Goal: Task Accomplishment & Management: Use online tool/utility

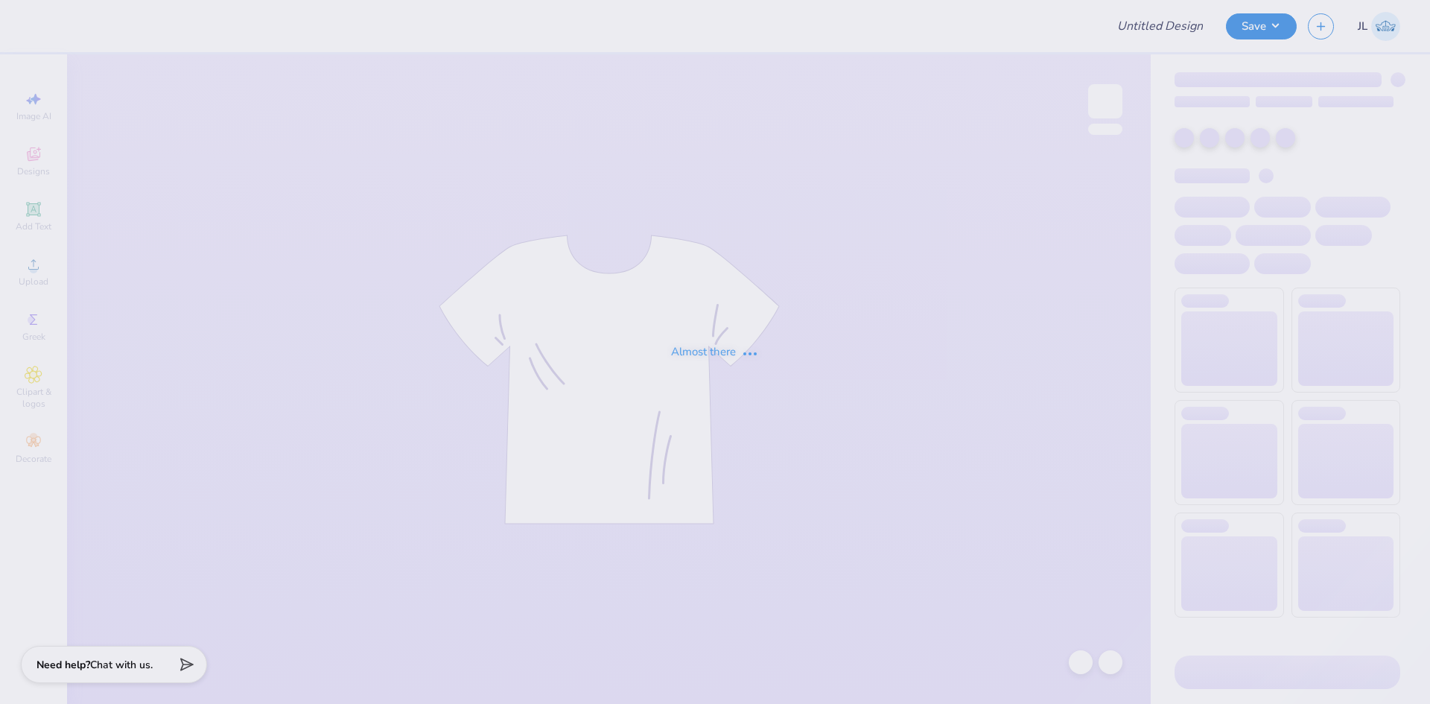
type input "Belmont University : Emily Gomez"
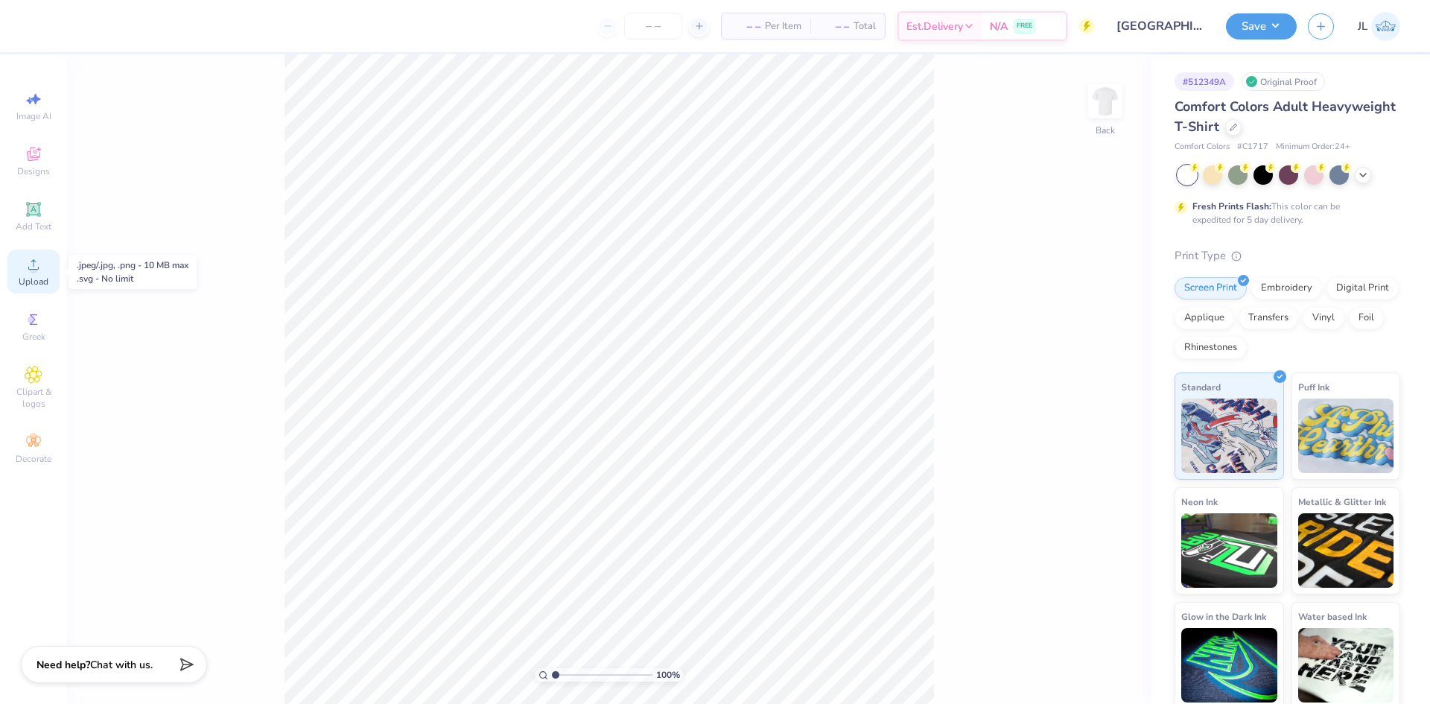
click at [40, 276] on span "Upload" at bounding box center [34, 282] width 30 height 12
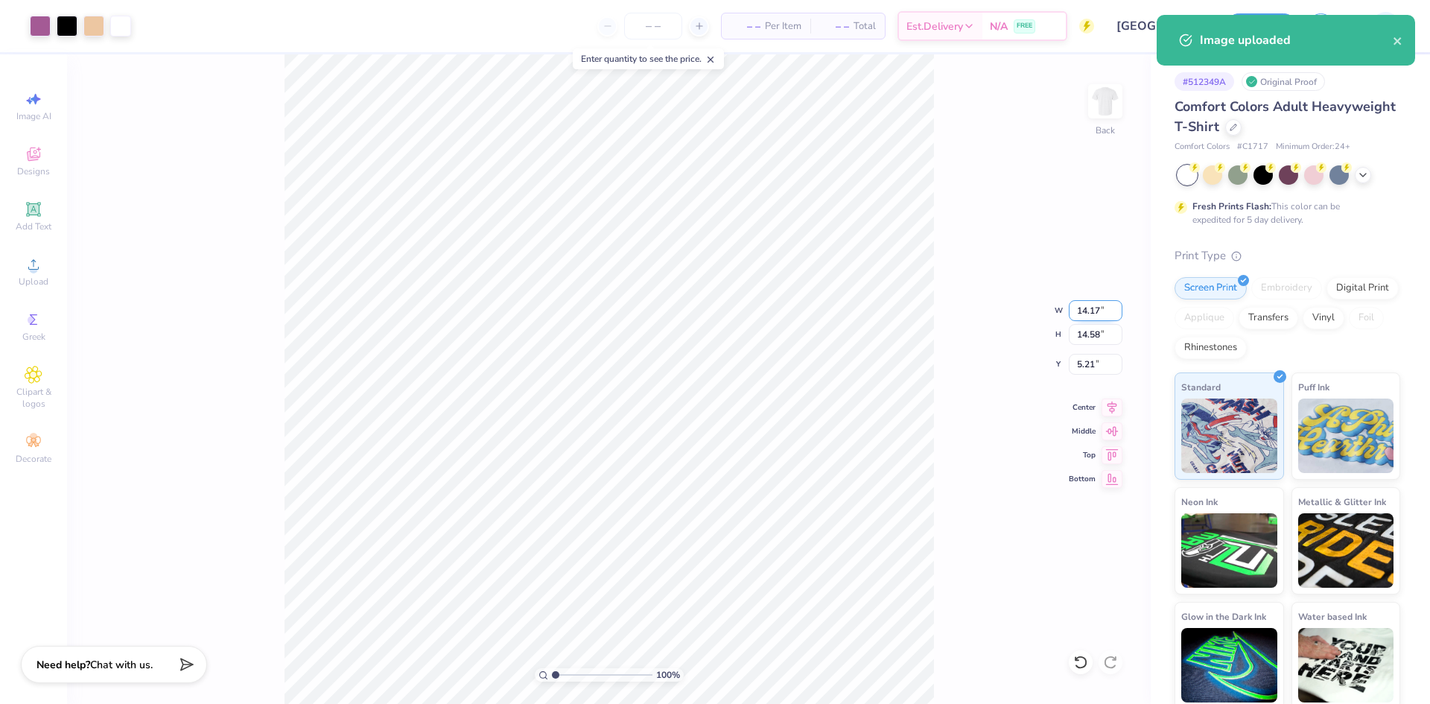
click at [1091, 308] on input "14.17" at bounding box center [1096, 310] width 54 height 21
type input "12.00"
type input "12.34"
type input "6.33"
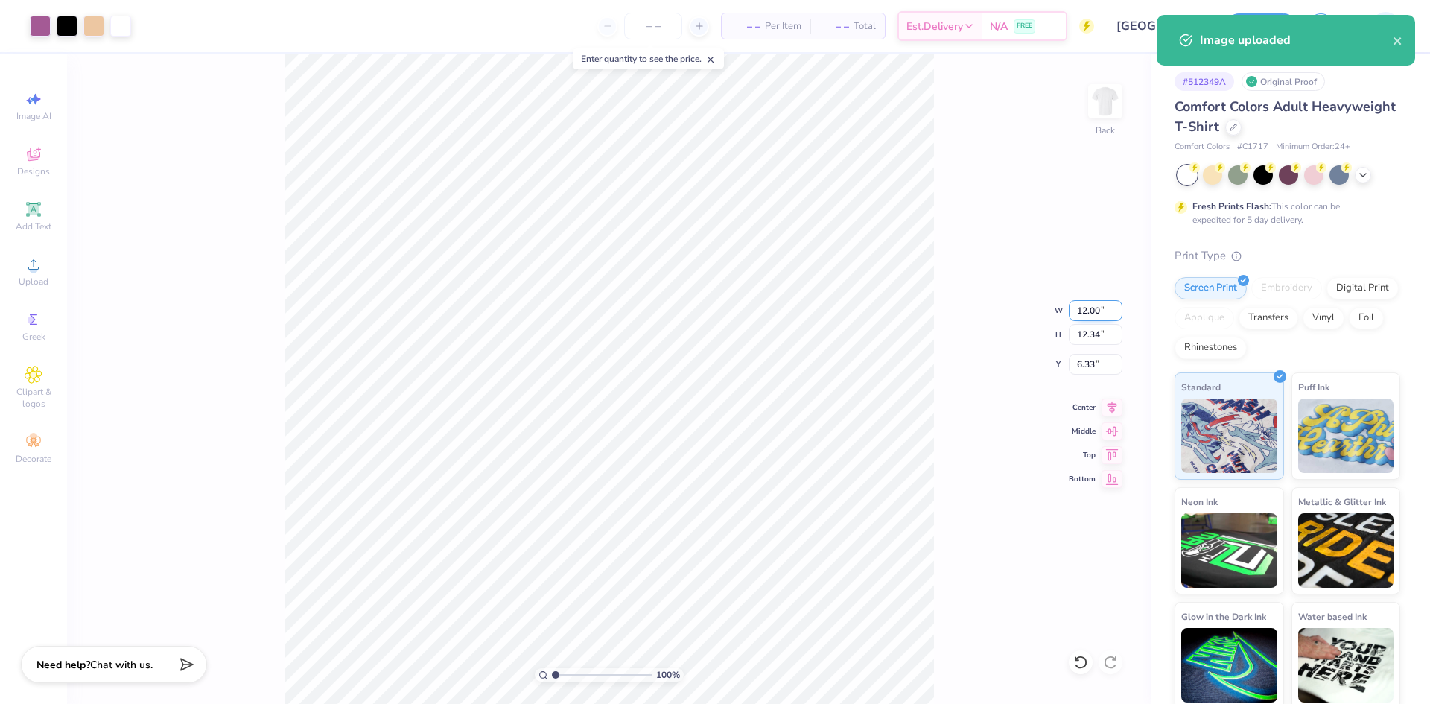
click at [1090, 308] on input "12.00" at bounding box center [1096, 310] width 54 height 21
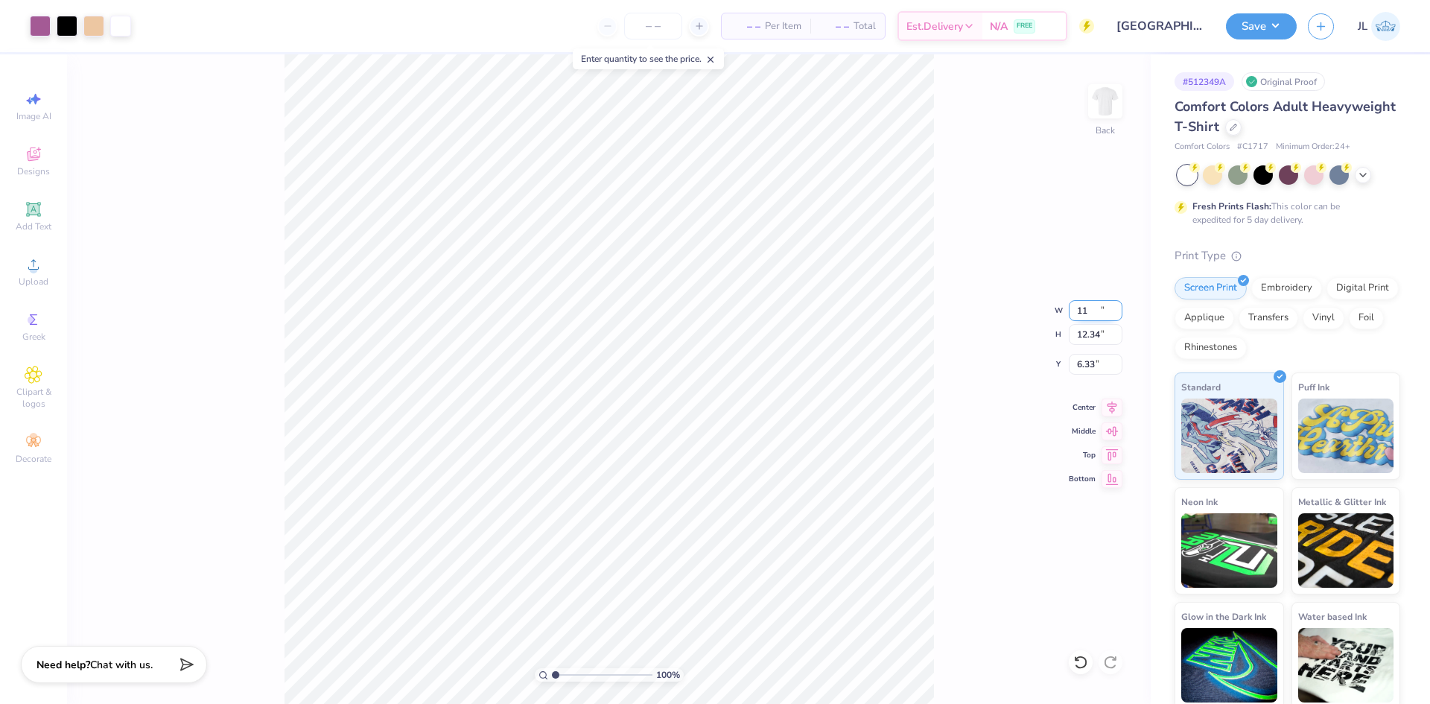
type input "11.00"
type input "11.31"
click at [1086, 365] on input "6.84" at bounding box center [1096, 364] width 54 height 21
type input "3.00"
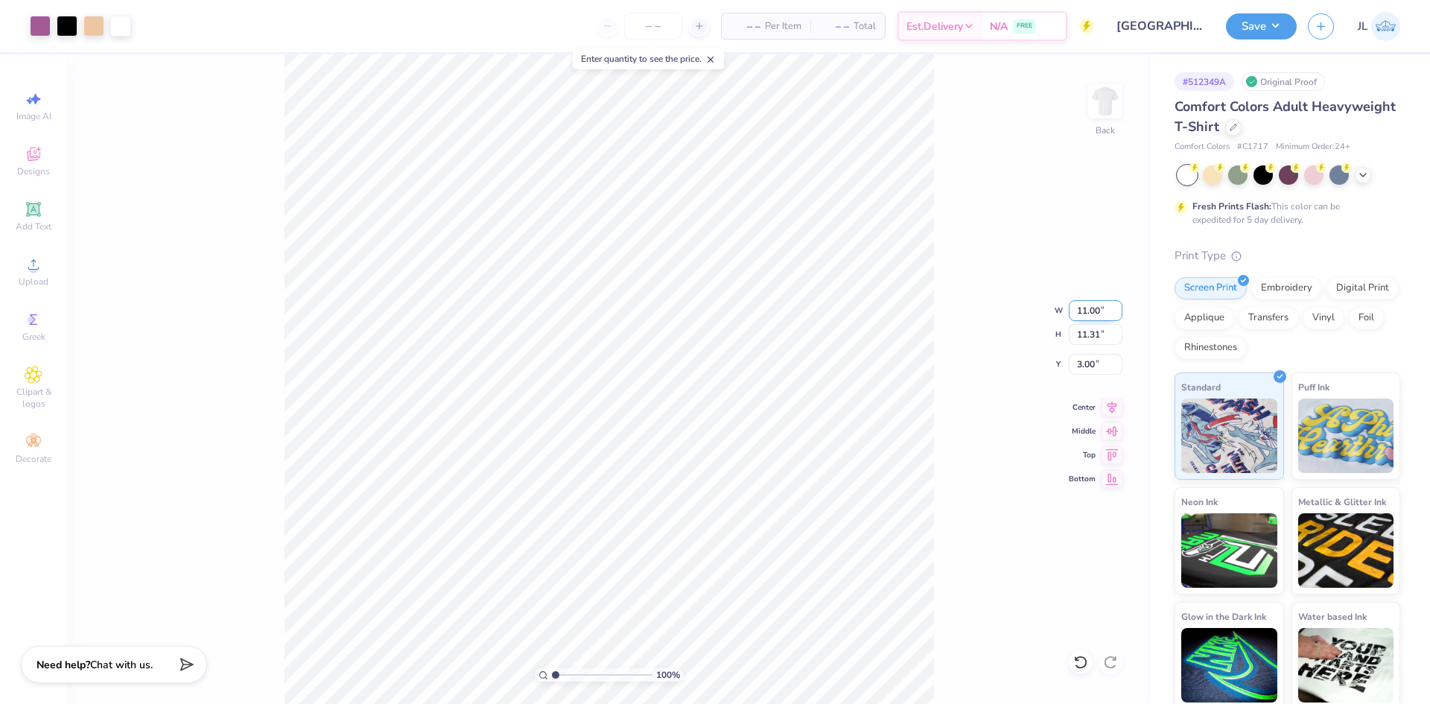
click at [1082, 315] on input "11.00" at bounding box center [1096, 310] width 54 height 21
click at [1080, 314] on input "11.00" at bounding box center [1096, 310] width 54 height 21
type input "10.00"
type input "10.28"
click at [1082, 366] on input "3.51" at bounding box center [1096, 364] width 54 height 21
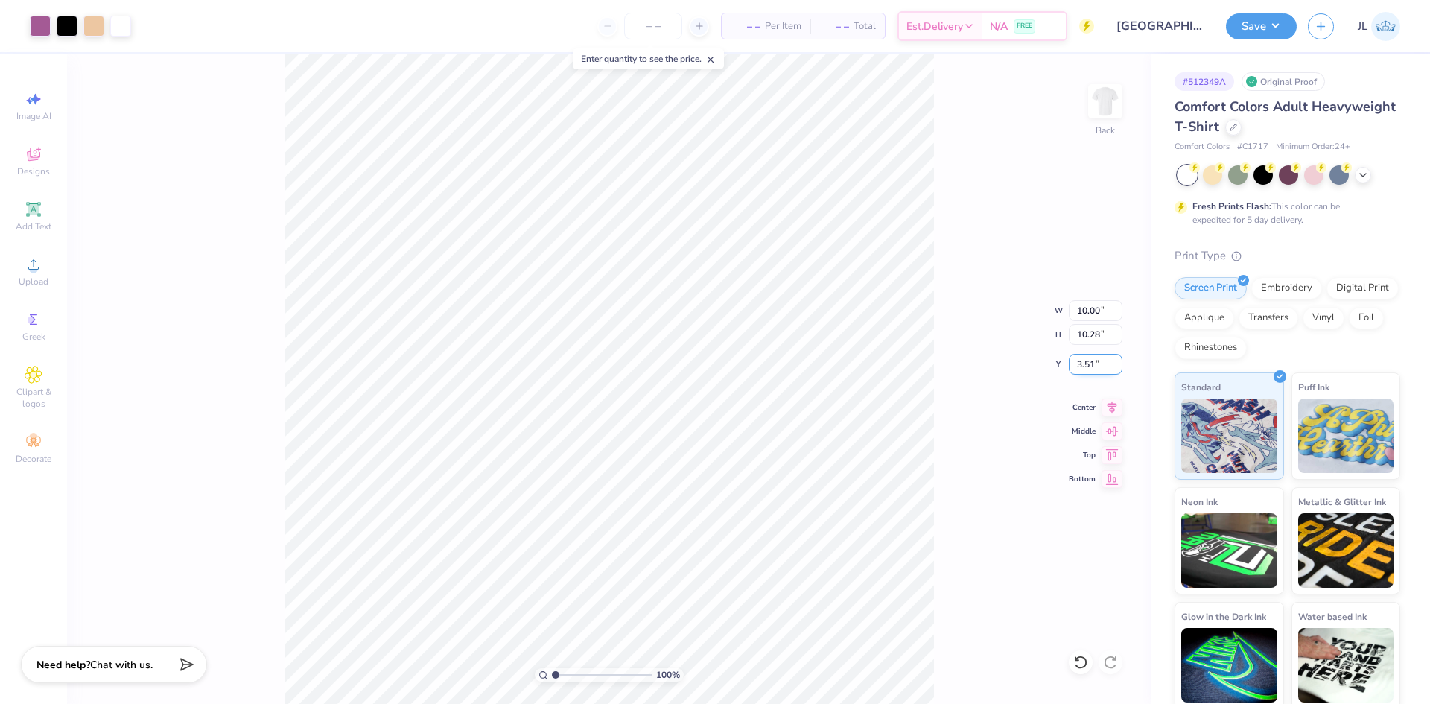
click at [1082, 366] on input "3.51" at bounding box center [1096, 364] width 54 height 21
type input "3.00"
click at [981, 367] on div "100 % Back W 10.00 10.00 " H 10.28 10.28 " Y 3.00 3.00 " Center Middle Top Bott…" at bounding box center [609, 379] width 1084 height 650
click at [305, 25] on div "– – Per Item – – Total Est. Delivery N/A FREE" at bounding box center [618, 26] width 952 height 52
click at [42, 29] on div at bounding box center [40, 24] width 21 height 21
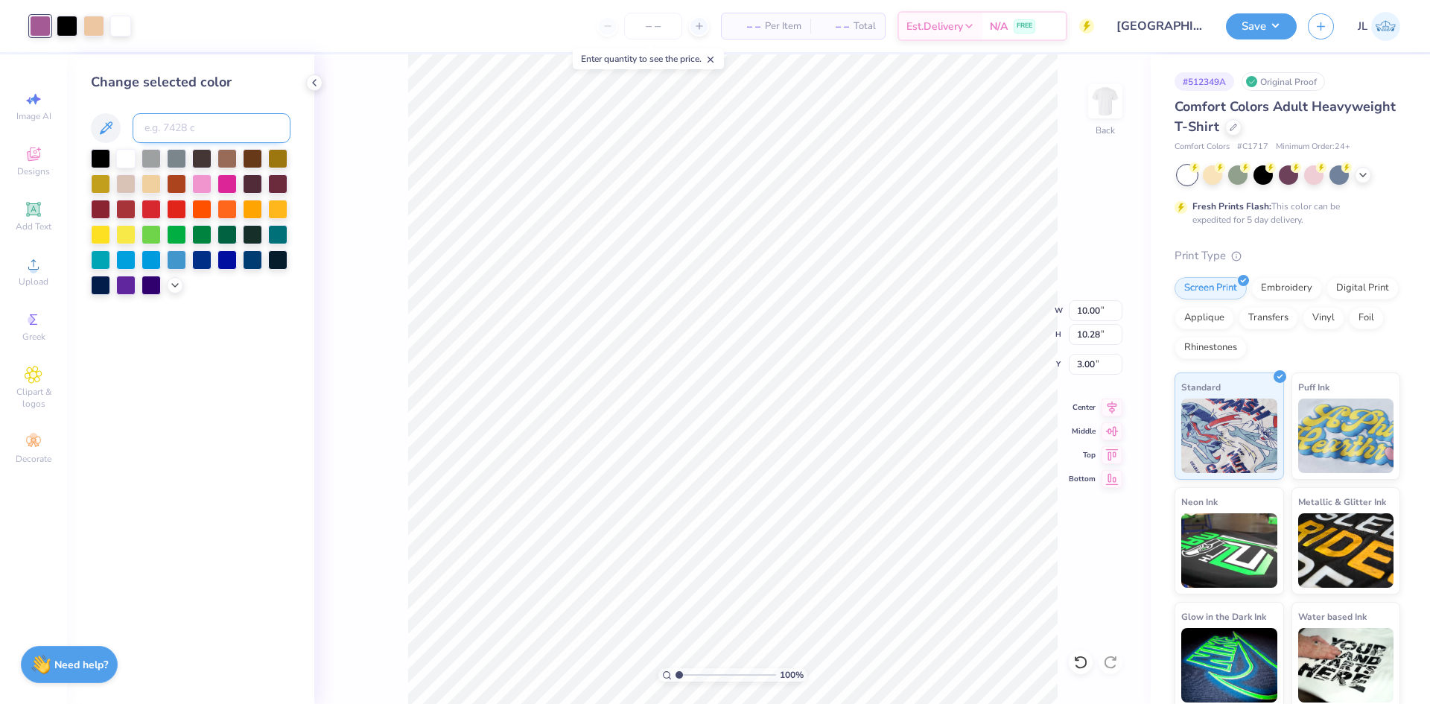
click at [241, 127] on input at bounding box center [212, 128] width 158 height 30
click at [200, 128] on input at bounding box center [212, 128] width 158 height 30
type input "2061c"
click at [355, 137] on div "100 % Back W 10.00 10.00 " H 10.28 10.28 " Y 3.00 3.00 " Center Middle Top Bott…" at bounding box center [732, 379] width 837 height 650
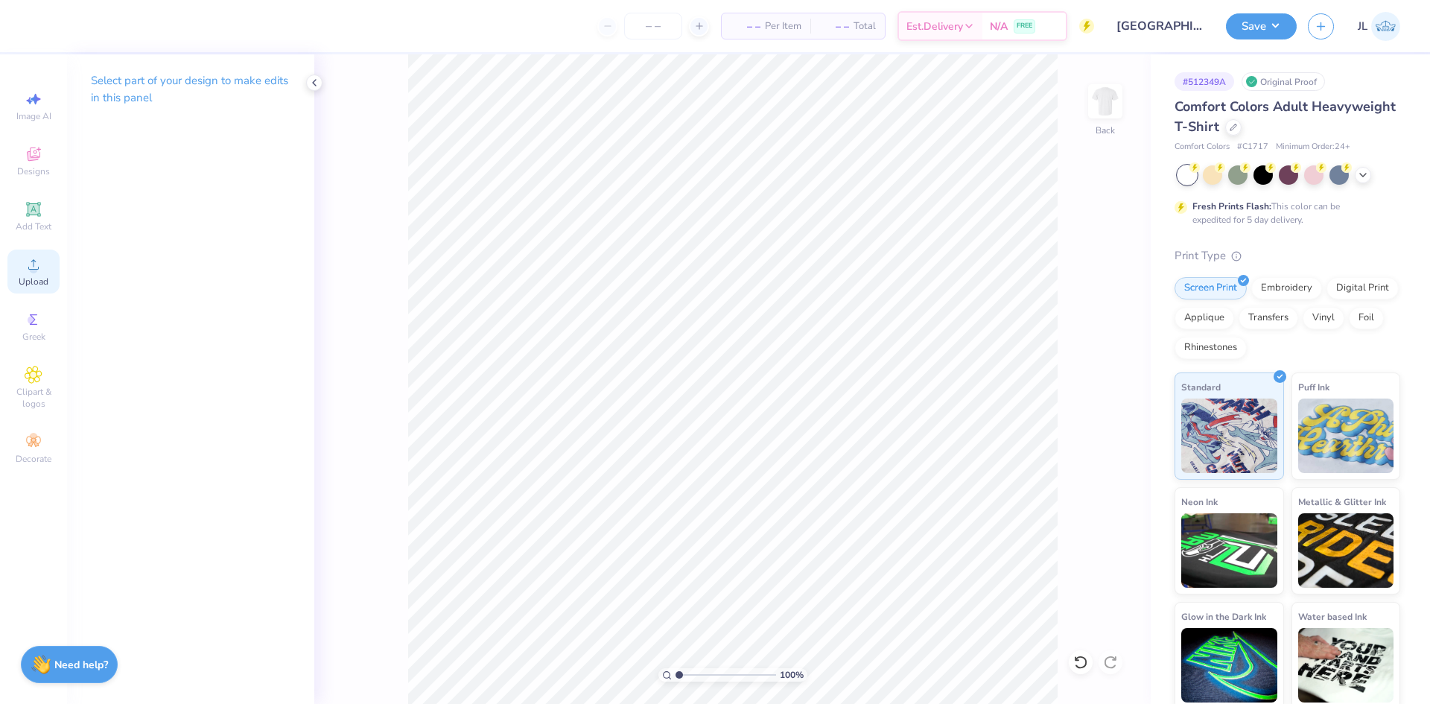
click at [32, 270] on icon at bounding box center [33, 264] width 10 height 10
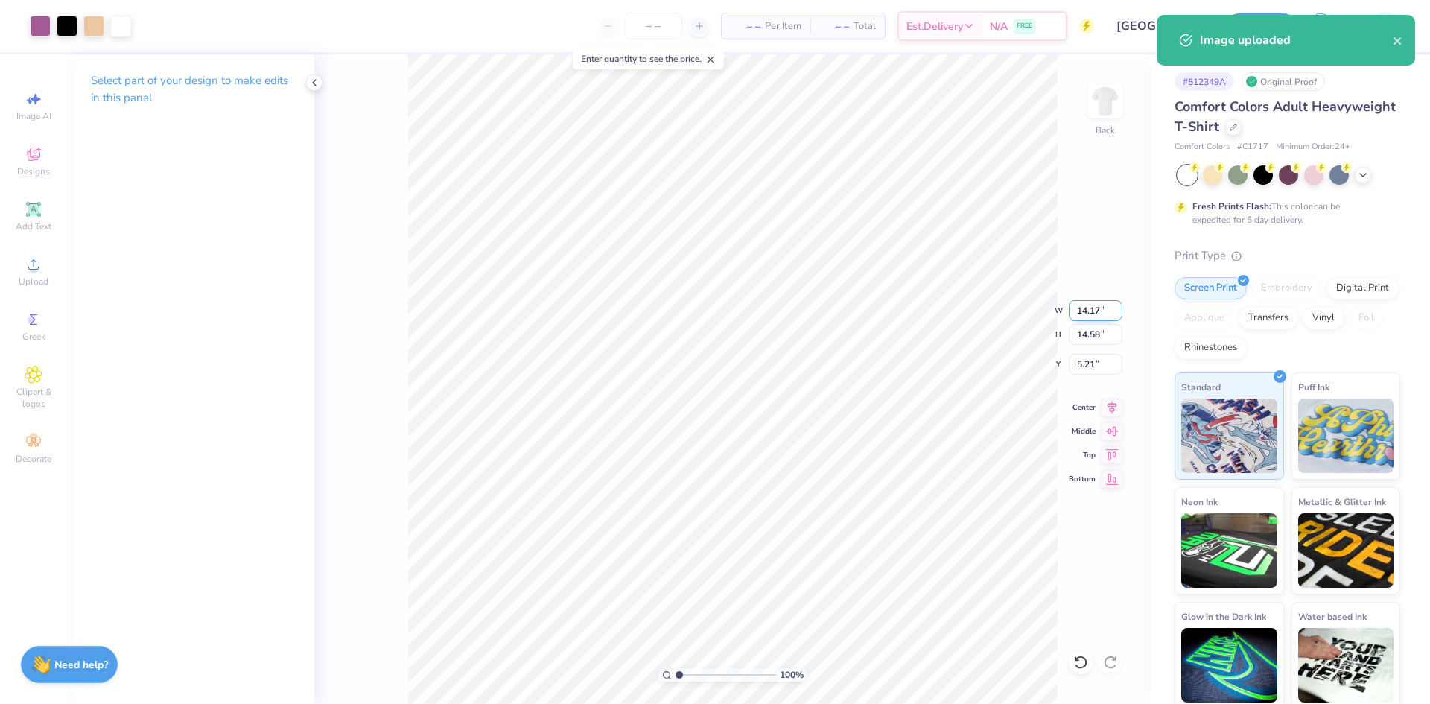
click at [1082, 320] on input "14.17" at bounding box center [1096, 310] width 54 height 21
type input "11.00"
type input "11.31"
click at [1082, 360] on input "6.84" at bounding box center [1096, 364] width 54 height 21
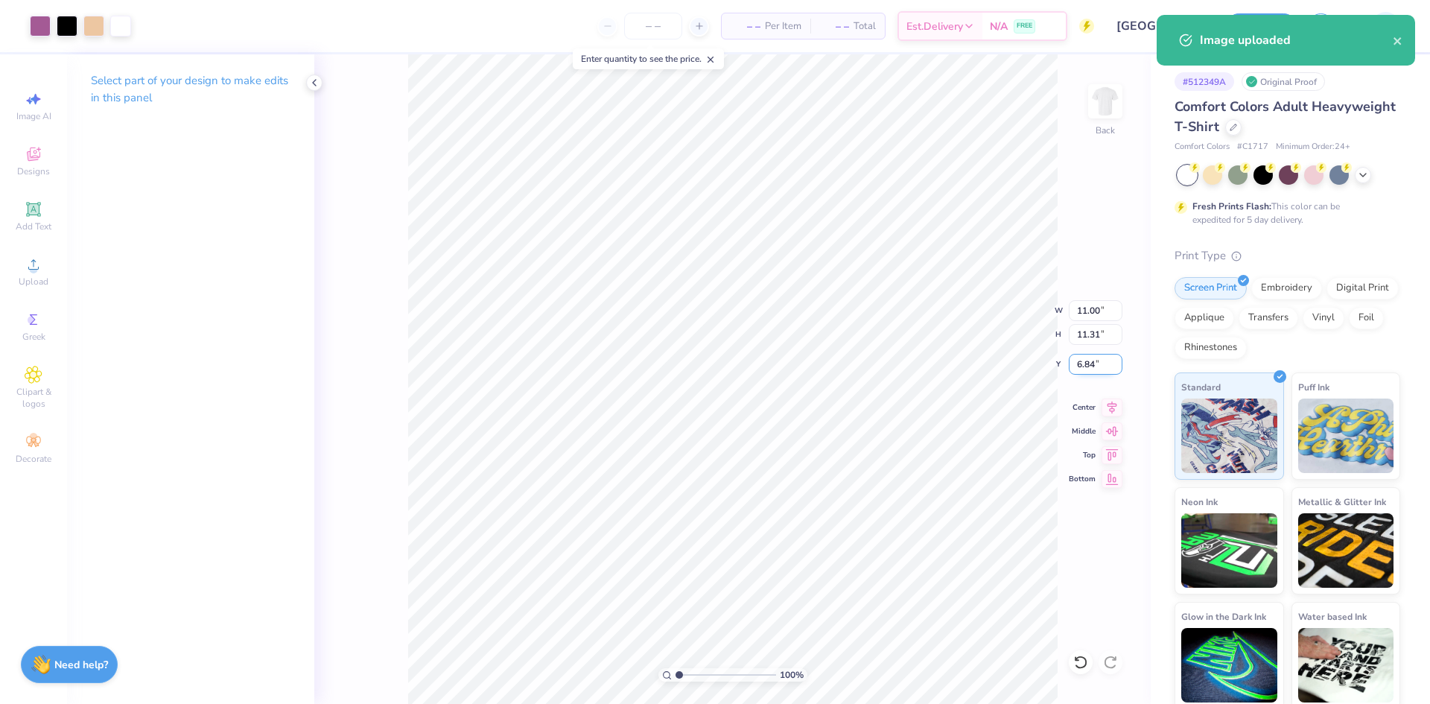
click at [1082, 360] on input "6.84" at bounding box center [1096, 364] width 54 height 21
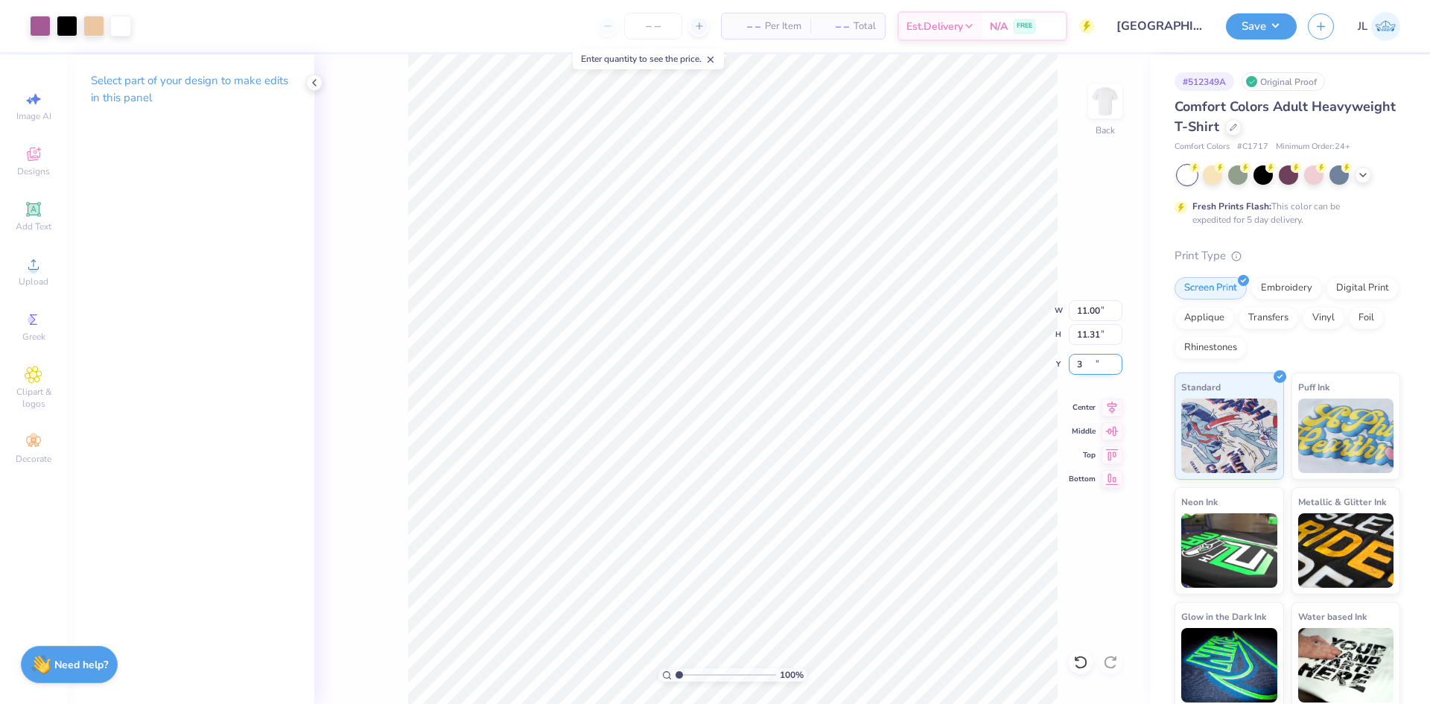
type input "3.00"
click at [27, 278] on span "Upload" at bounding box center [34, 282] width 30 height 12
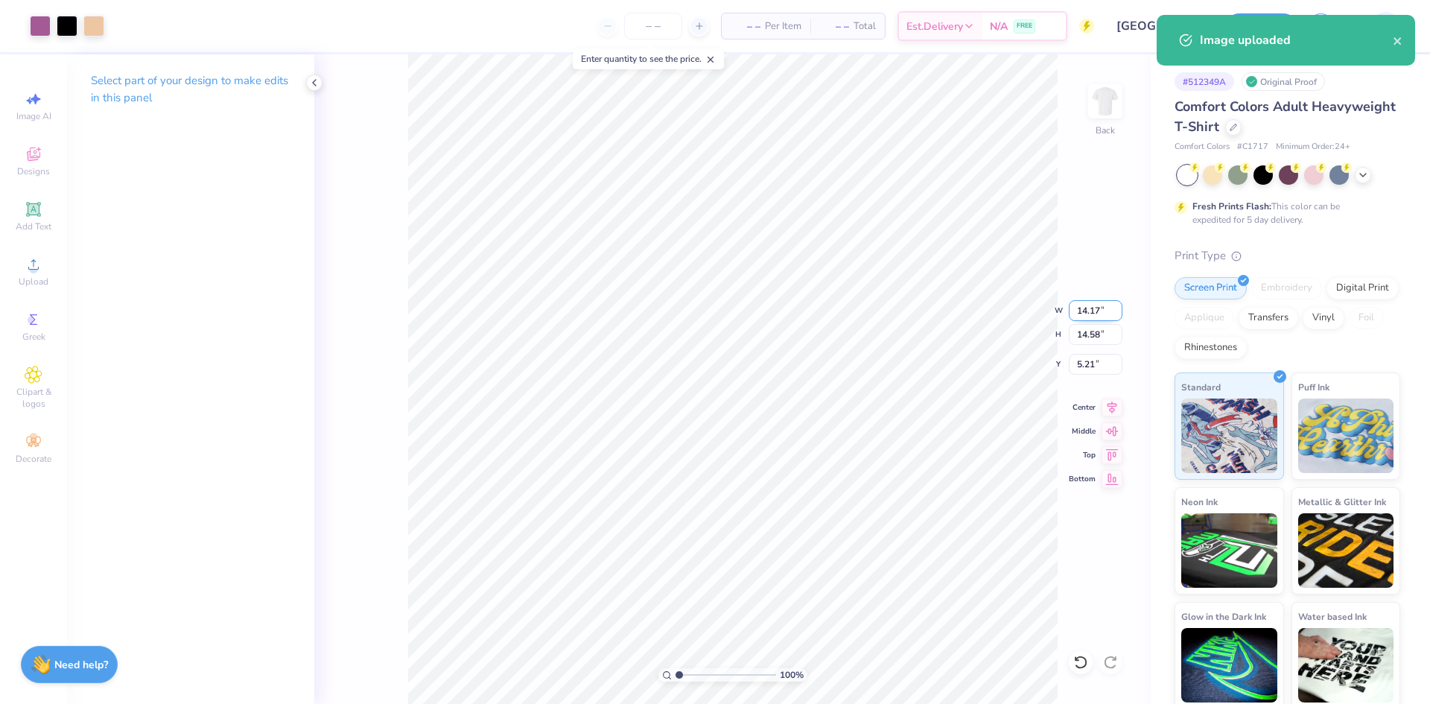
click at [1085, 313] on input "14.17" at bounding box center [1096, 310] width 54 height 21
type input "11.00"
type input "11.31"
click at [1085, 363] on input "6.84" at bounding box center [1096, 364] width 54 height 21
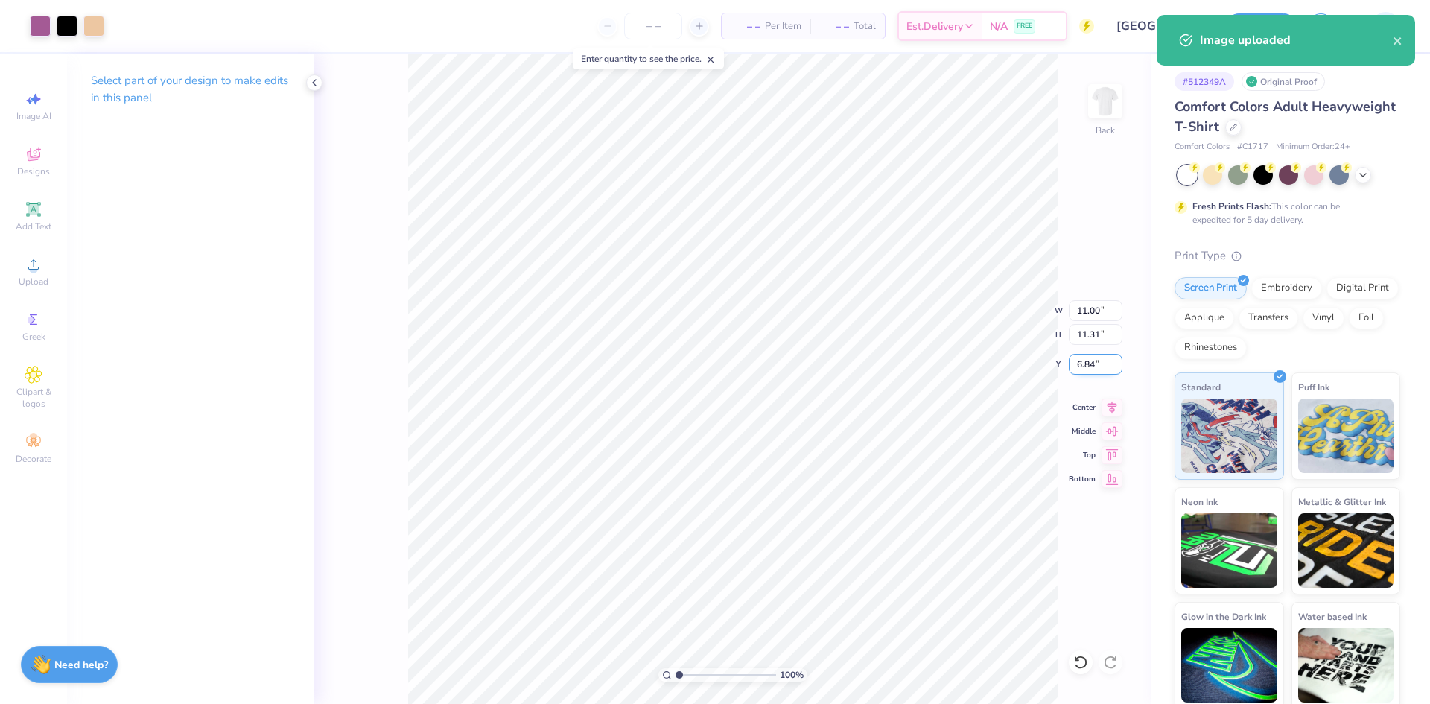
click at [1085, 363] on input "6.84" at bounding box center [1096, 364] width 54 height 21
type input "3.00"
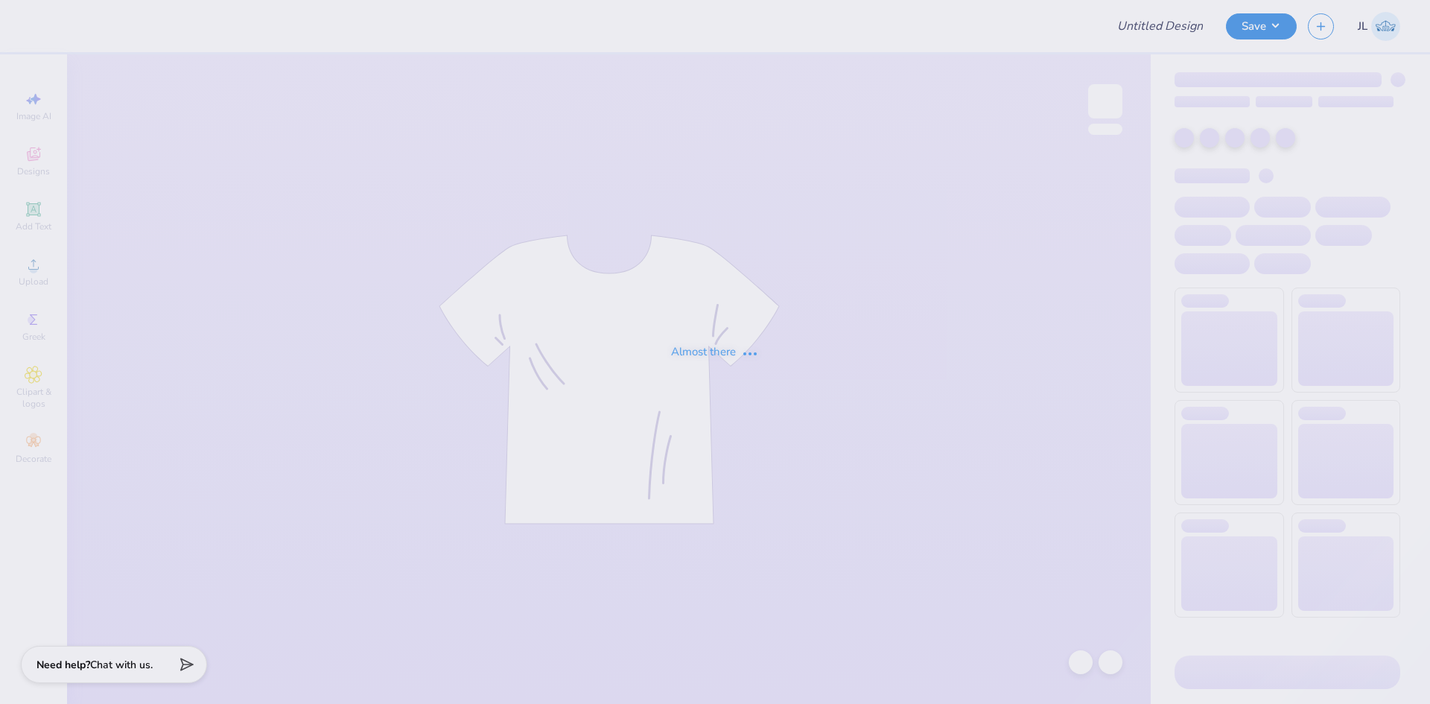
type input "Wellness Society Sweatshirt"
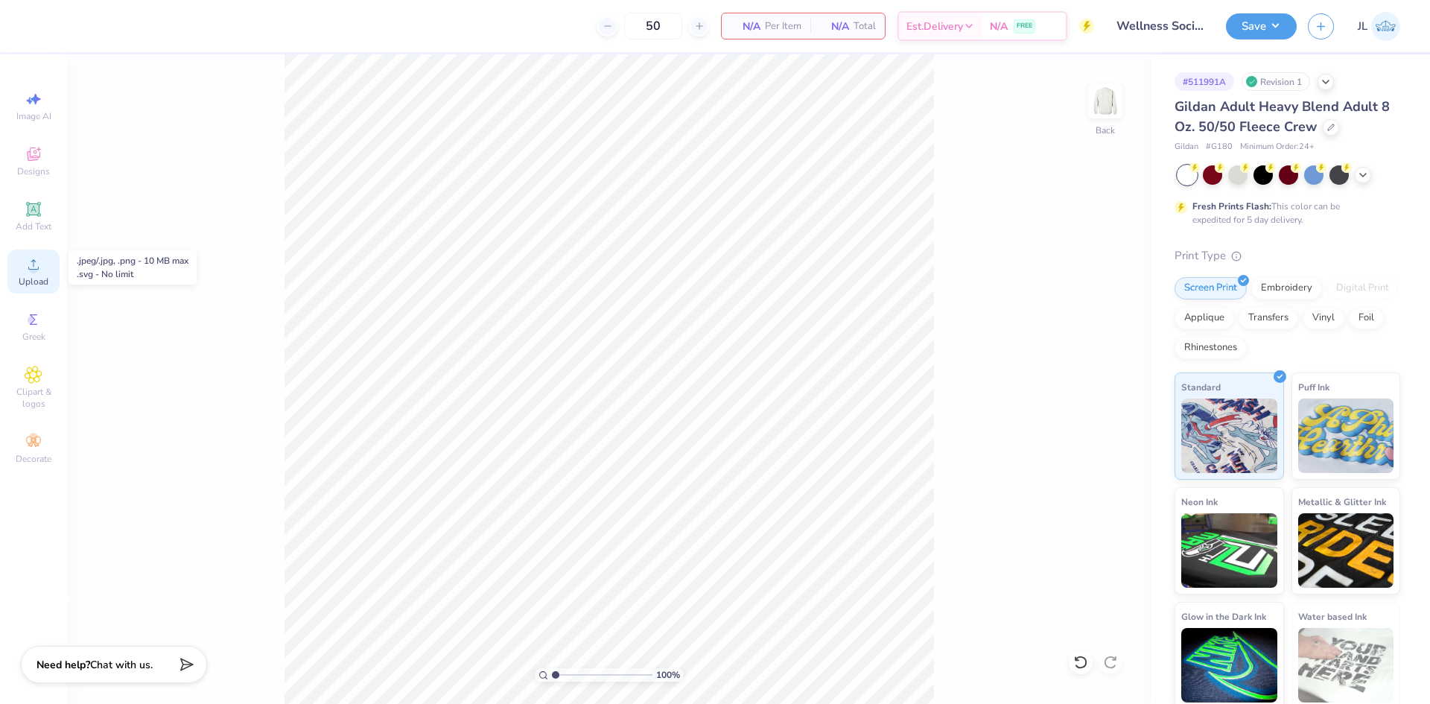
click at [48, 273] on div "Upload" at bounding box center [33, 272] width 52 height 44
click at [33, 272] on circle at bounding box center [33, 269] width 8 height 8
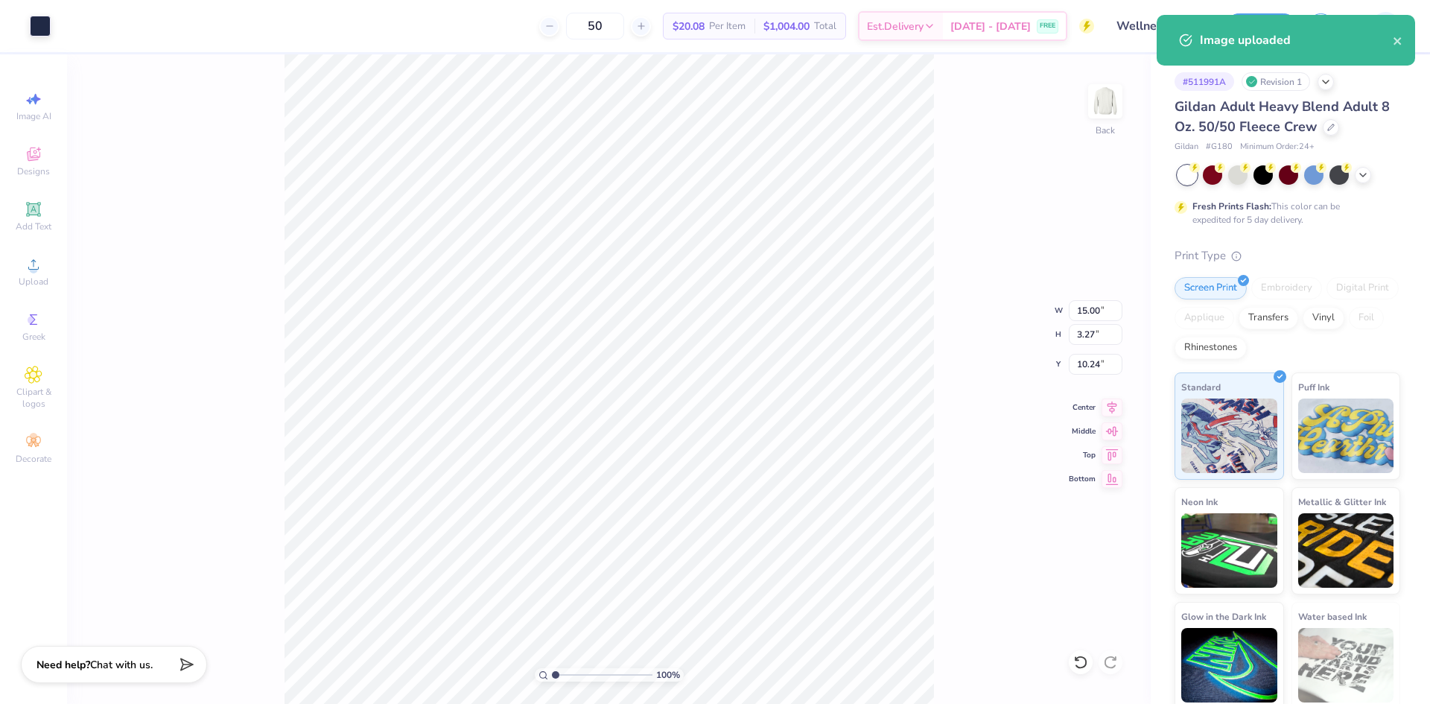
type input "14.22"
type input "3.69"
type input "4.47"
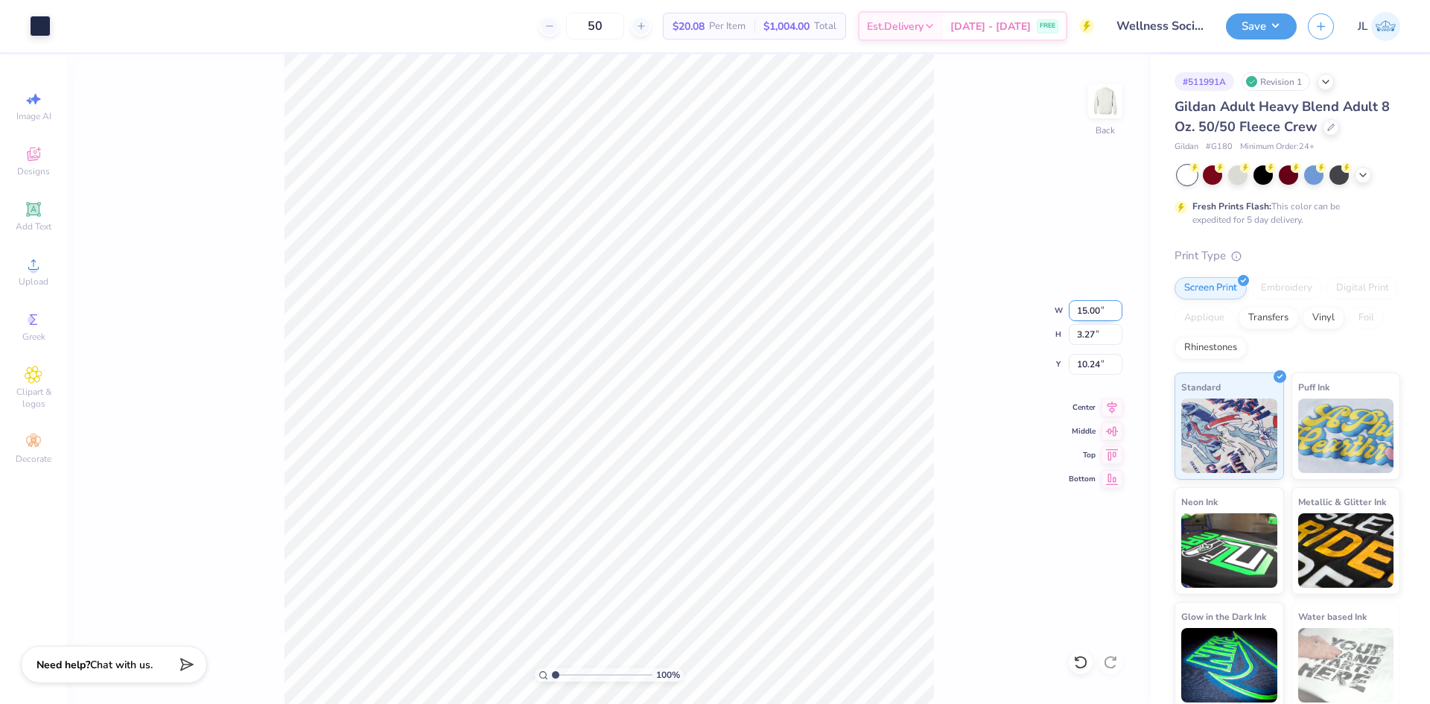
click at [1083, 302] on input "15.00" at bounding box center [1096, 310] width 54 height 21
type input "12.00"
type input "2.62"
type input "10.57"
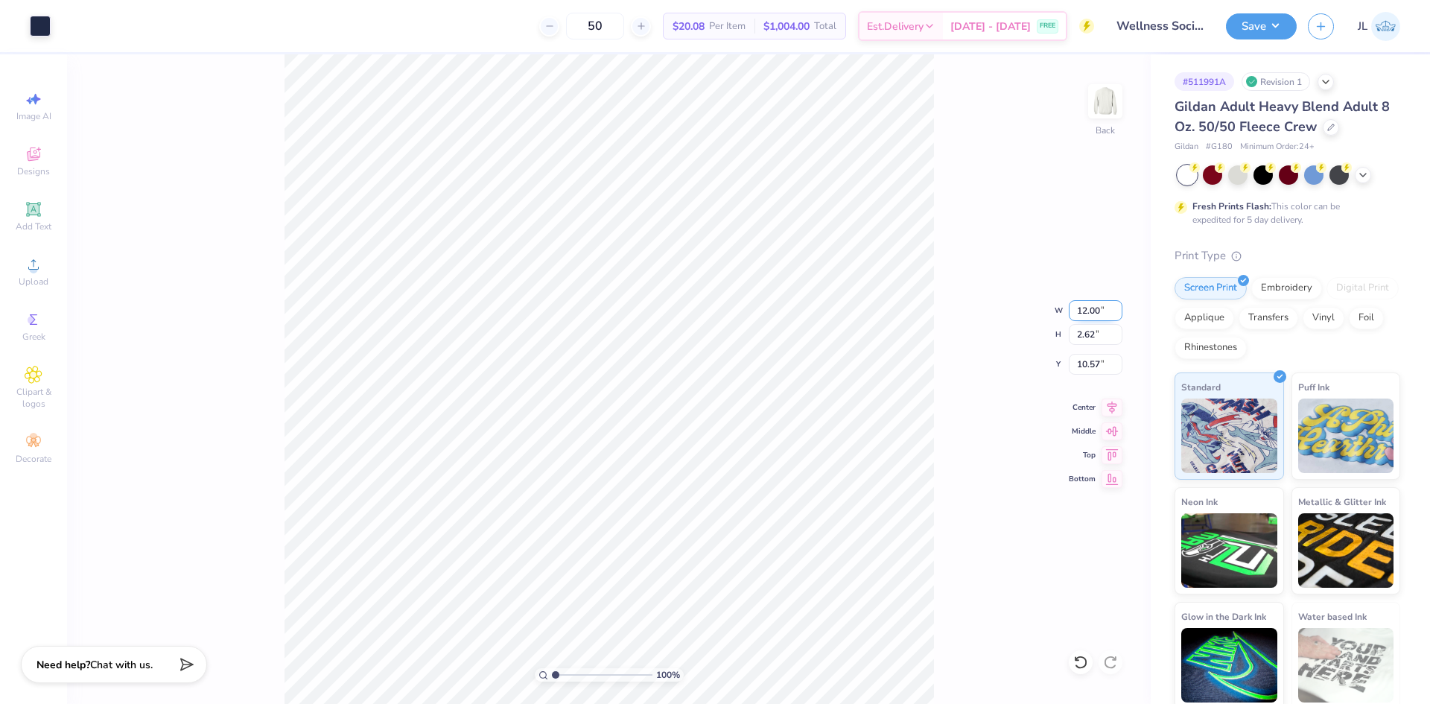
click at [1083, 312] on input "12.00" at bounding box center [1096, 310] width 54 height 21
type input "12.00"
click at [1089, 367] on input "10.57" at bounding box center [1096, 364] width 54 height 21
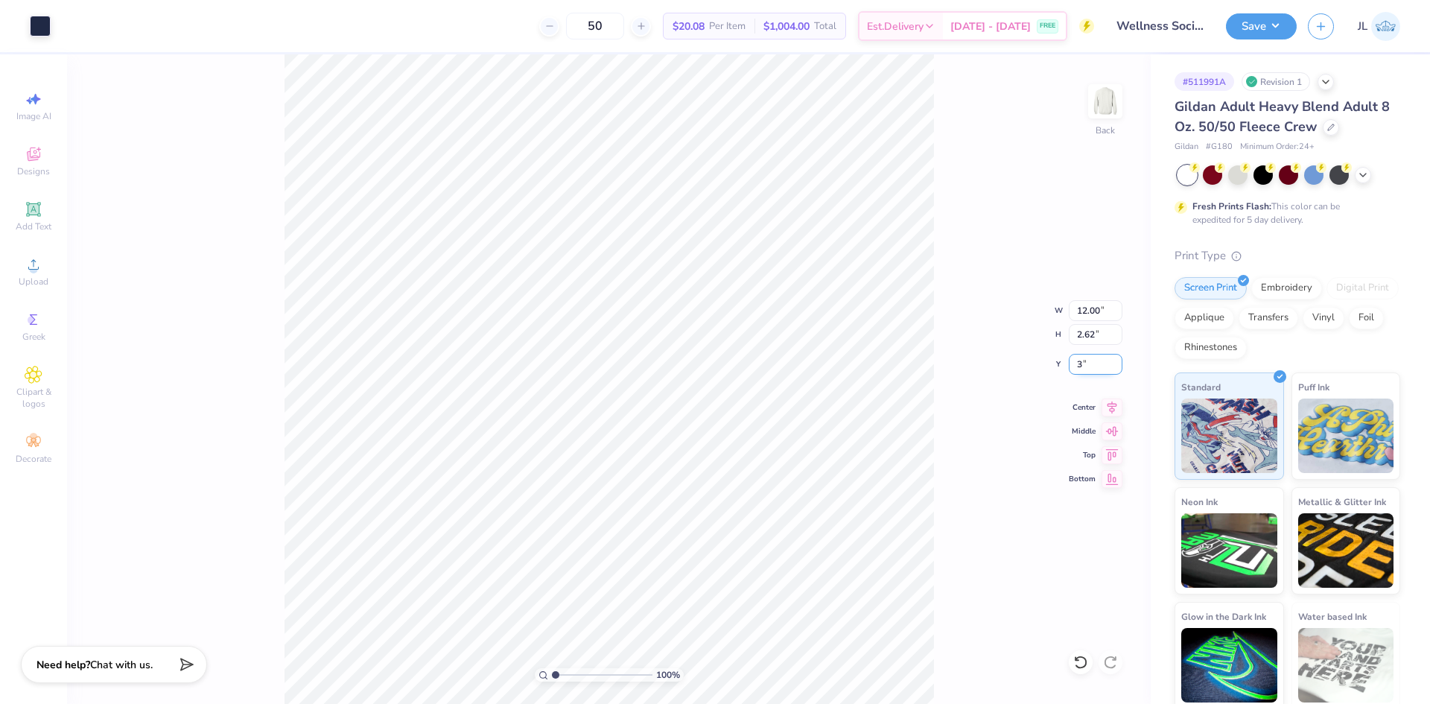
type input "3.00"
click at [1091, 310] on input "12.00" at bounding box center [1096, 310] width 54 height 21
click at [1090, 310] on input "12.00" at bounding box center [1096, 310] width 54 height 21
type input "12.50"
type input "2.73"
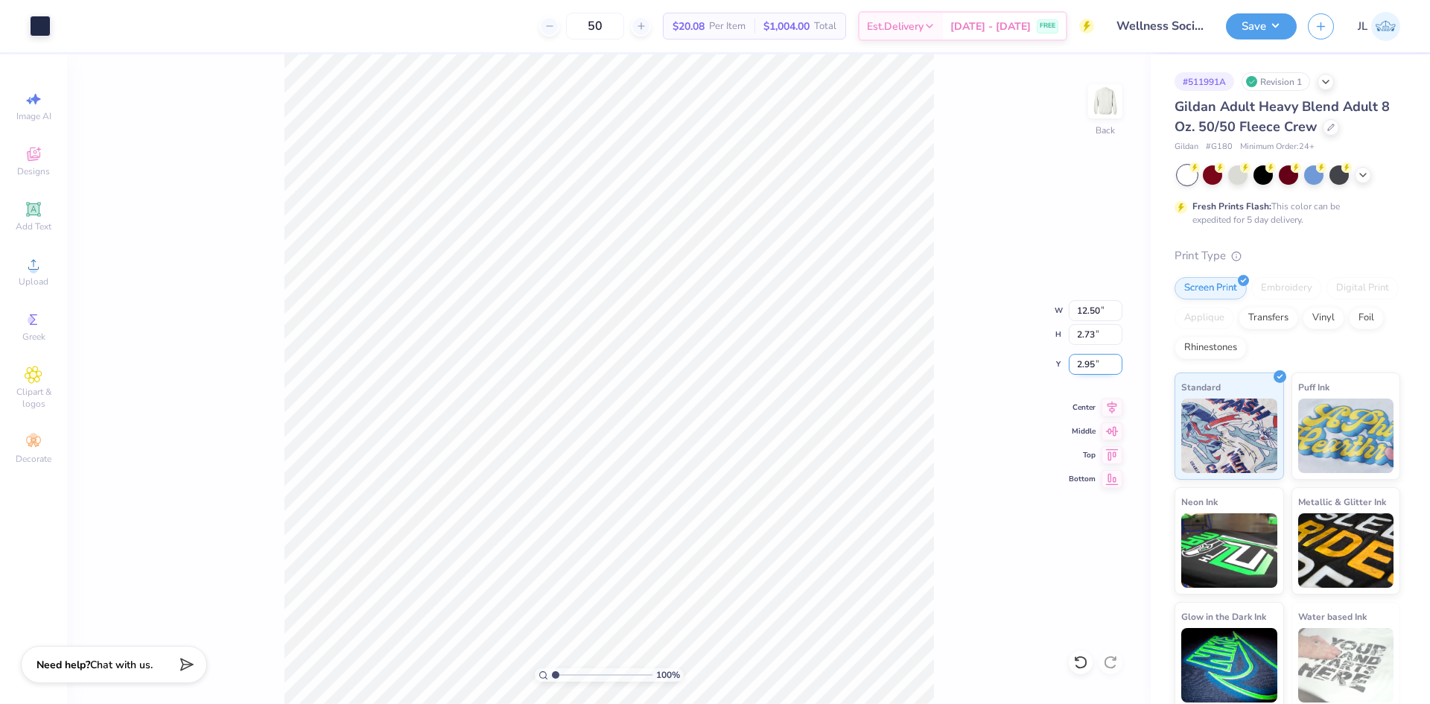
click at [1075, 361] on input "2.95" at bounding box center [1096, 364] width 54 height 21
type input "3.00"
click at [976, 324] on div "100 % Back W 12.50 12.50 " H 2.73 2.73 " Y 3.00 3.00 " Center Middle Top Bottom" at bounding box center [609, 379] width 1084 height 650
click at [486, 13] on div "50 $20.08 Per Item $1,004.00 Total Est. Delivery Sep 9 - 12 FREE" at bounding box center [578, 26] width 1033 height 52
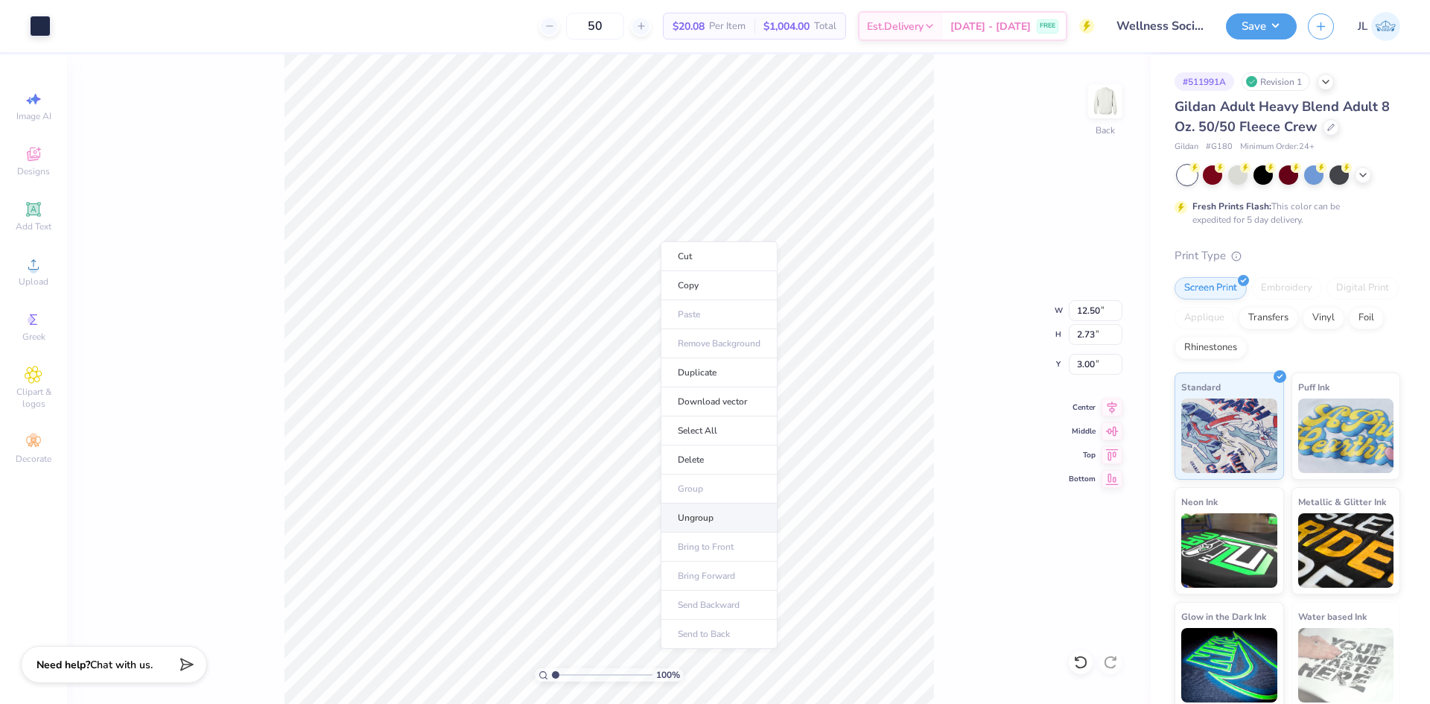
click at [710, 523] on li "Ungroup" at bounding box center [719, 518] width 117 height 29
click at [704, 499] on li "Group" at bounding box center [702, 505] width 117 height 29
type input "6.14"
type input "5.18"
click at [624, 501] on li "Group" at bounding box center [629, 502] width 117 height 29
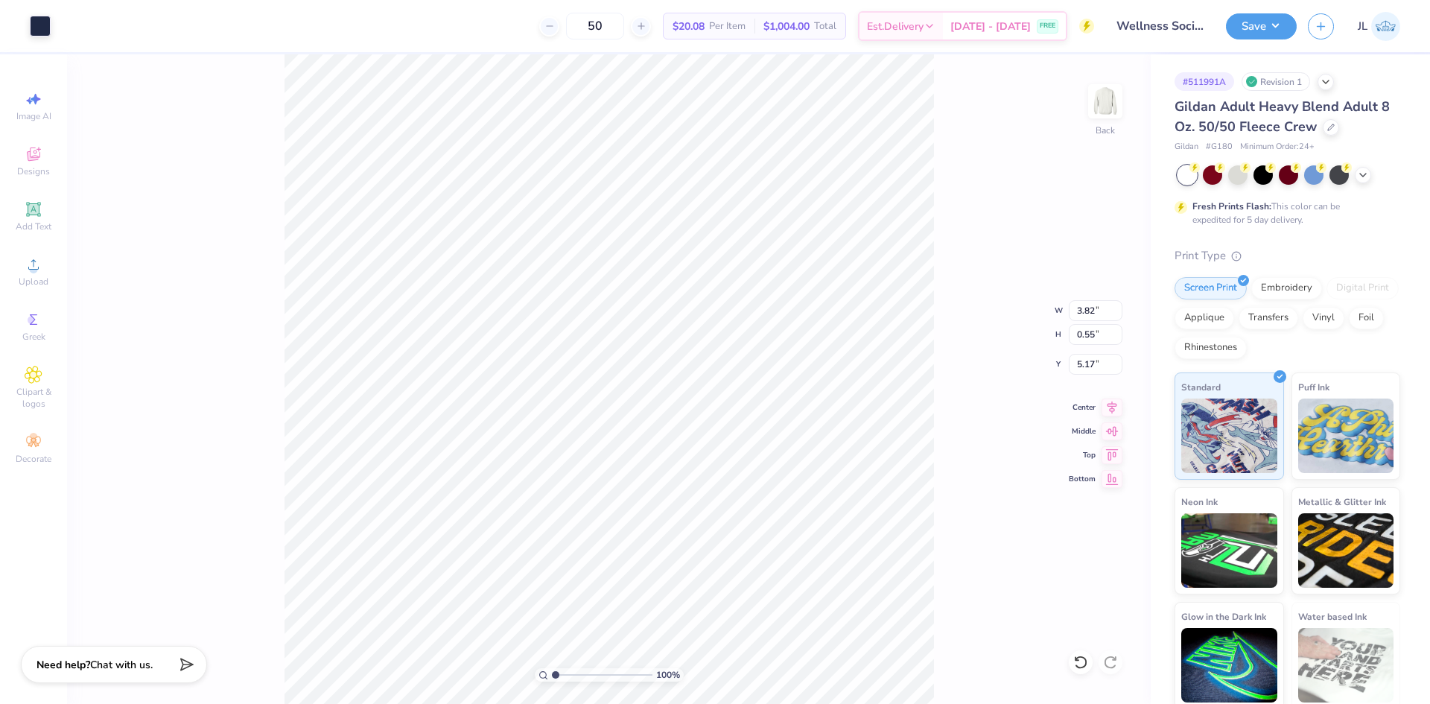
type input "12.50"
type input "2.26"
type input "3.00"
click at [612, 460] on li "Group" at bounding box center [604, 462] width 117 height 29
type input "3.82"
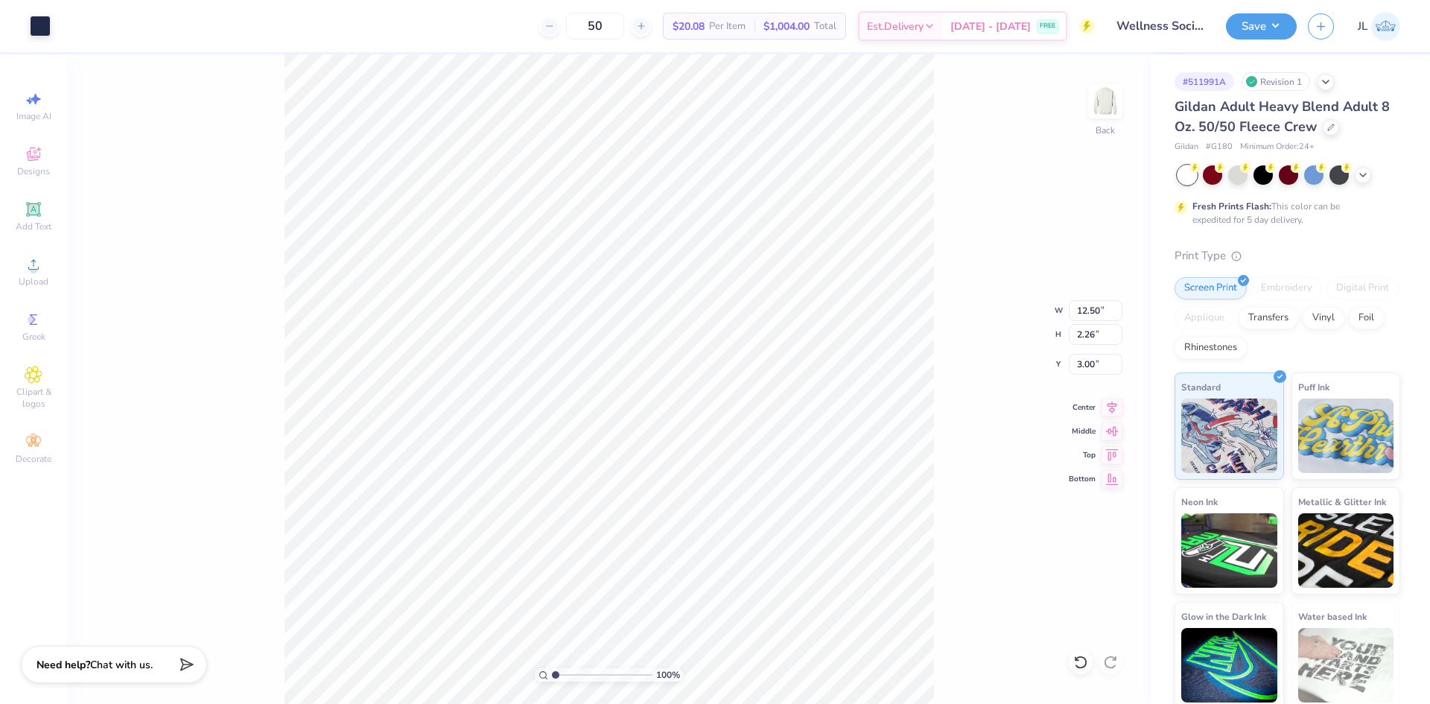
type input "0.55"
type input "5.17"
click at [1112, 405] on icon at bounding box center [1112, 405] width 21 height 18
click at [1107, 407] on icon at bounding box center [1112, 405] width 21 height 18
drag, startPoint x: 1094, startPoint y: 312, endPoint x: 1074, endPoint y: 309, distance: 19.6
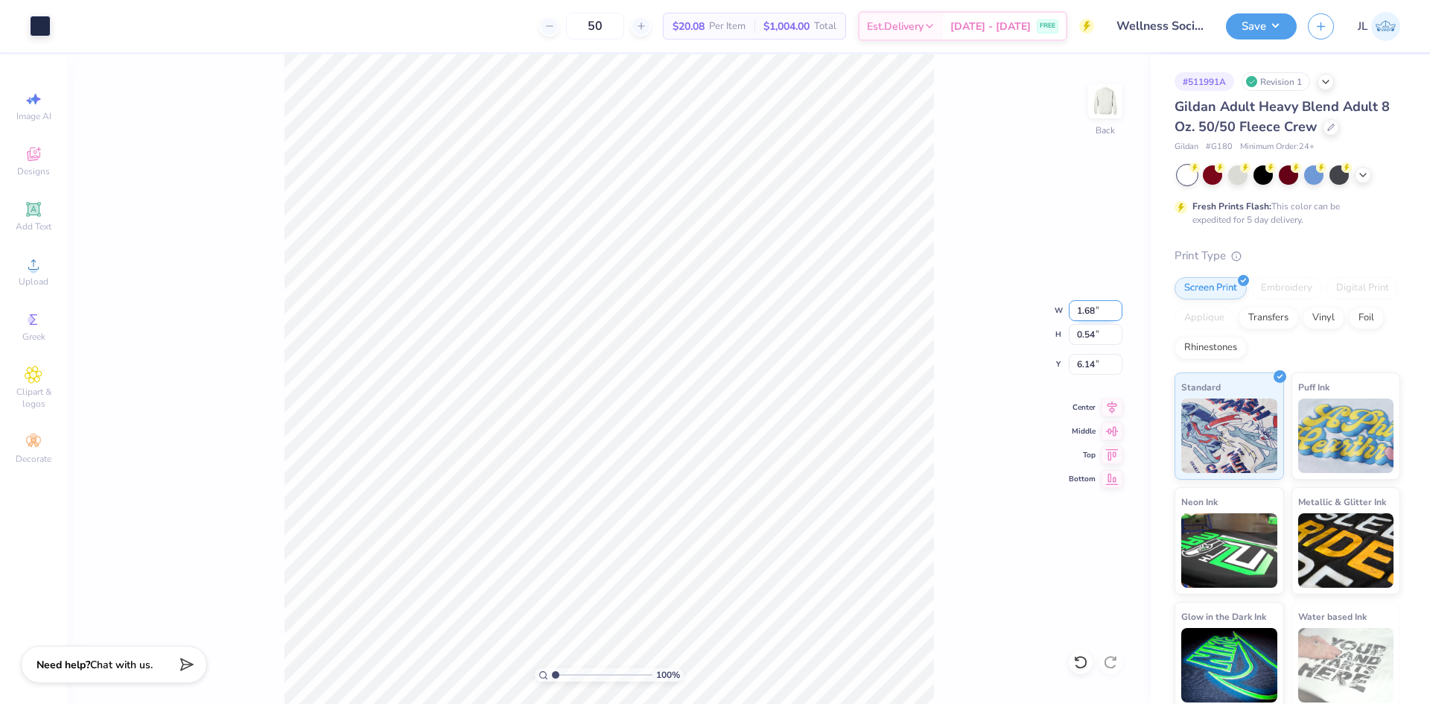
click at [1074, 309] on input "1.68" at bounding box center [1096, 310] width 54 height 21
type input "1.00"
type input "0.32"
type input "6.25"
drag, startPoint x: 556, startPoint y: 674, endPoint x: 564, endPoint y: 668, distance: 9.7
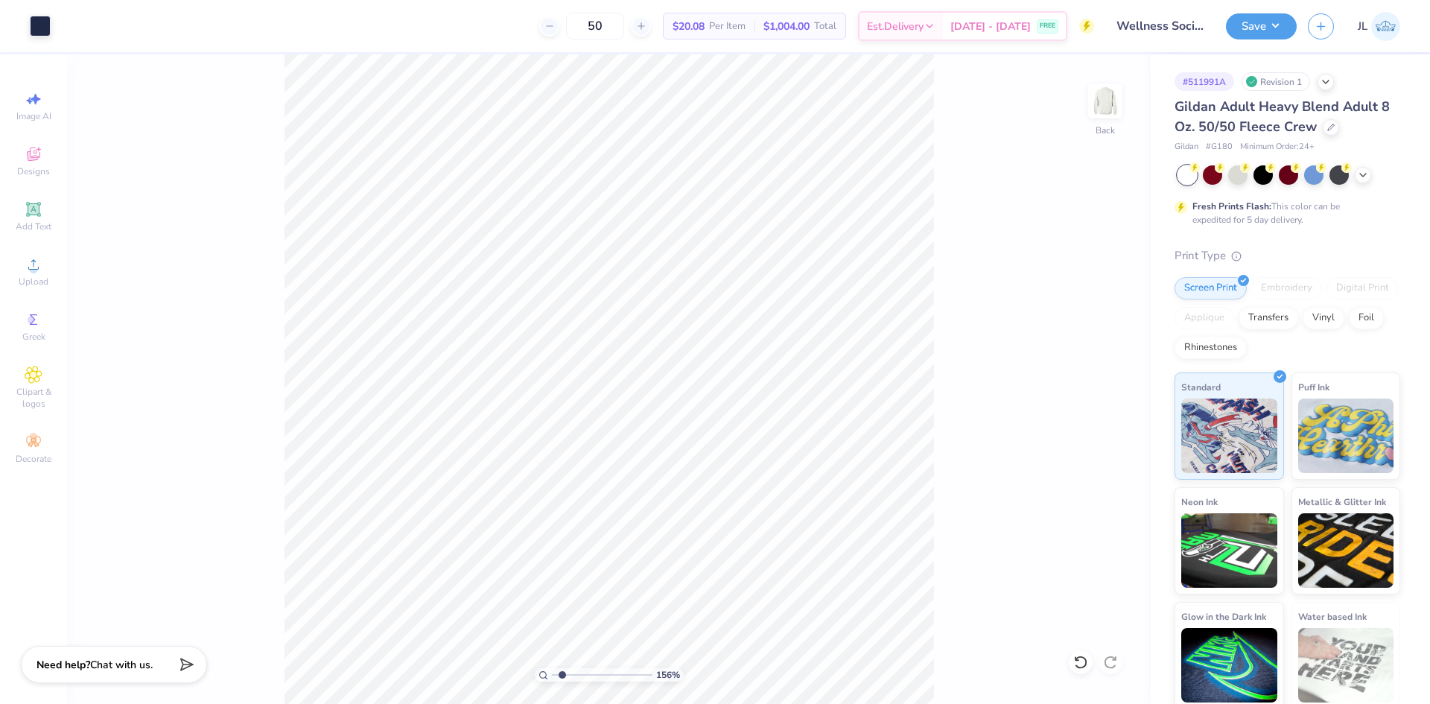
type input "1.71"
click at [563, 673] on input "range" at bounding box center [602, 674] width 101 height 13
drag, startPoint x: 1096, startPoint y: 314, endPoint x: 1049, endPoint y: 308, distance: 47.3
click at [1054, 309] on div "171 % Back W 1.00 1.00 " H 0.32 0.32 " Y 6.25 6.25 " Center Middle Top Bottom" at bounding box center [609, 379] width 1084 height 650
type input "6.27"
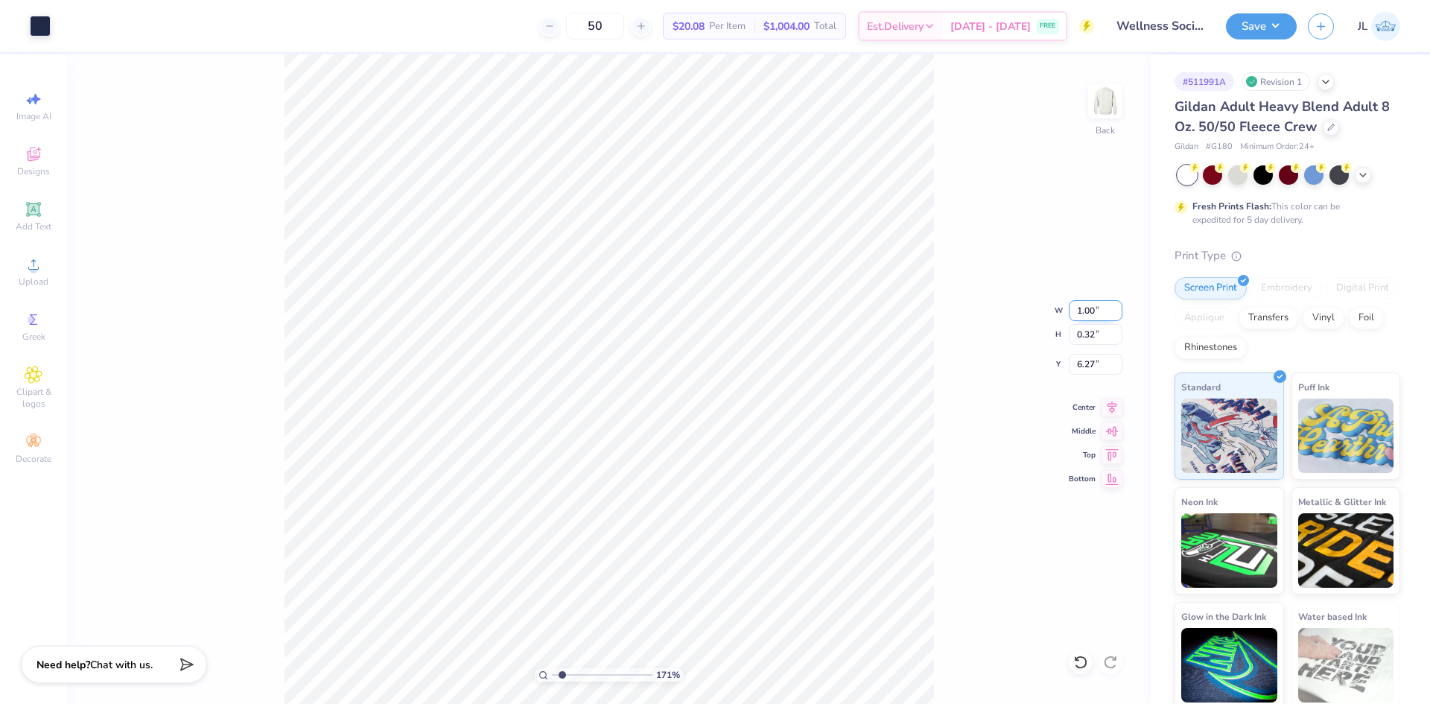
click at [1087, 314] on input "1.00" at bounding box center [1096, 310] width 54 height 21
type input "1.50"
type input "0.49"
type input "6.19"
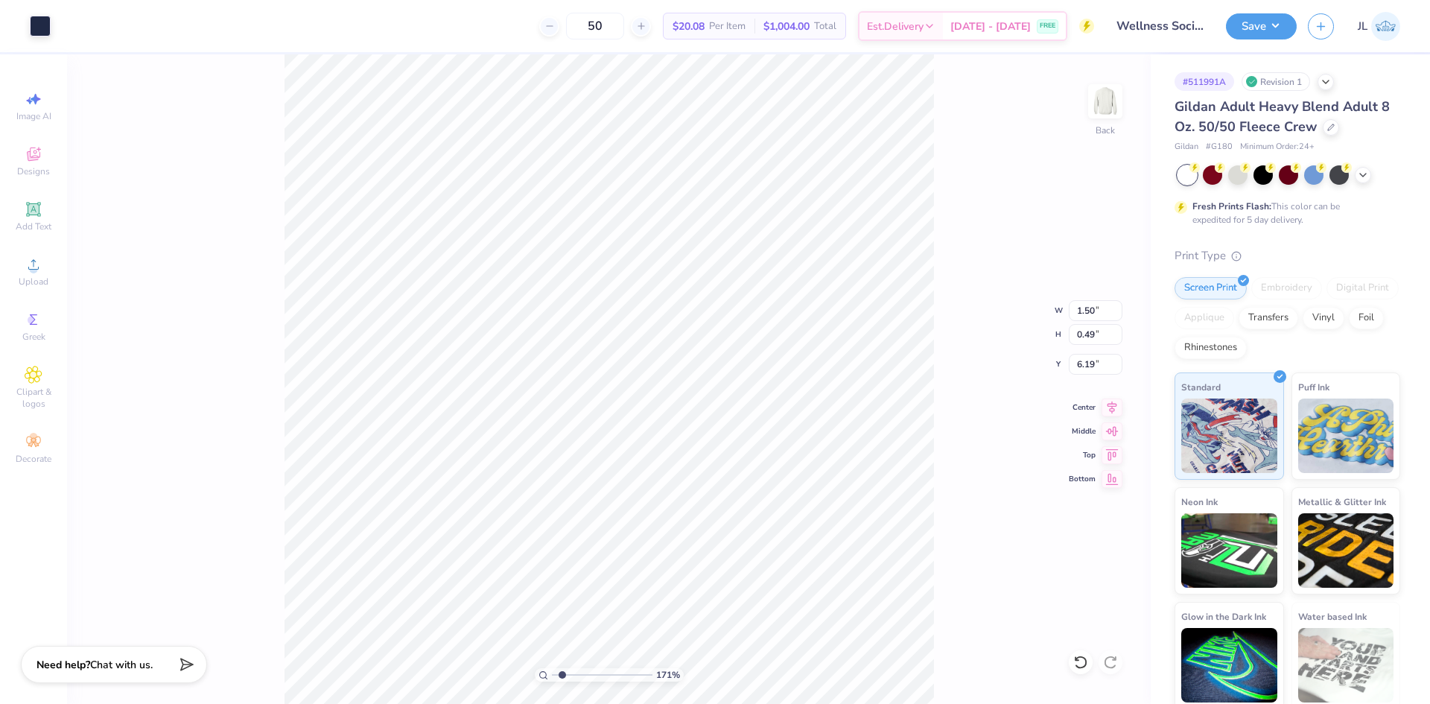
type input "5.99"
click at [675, 441] on li "Group" at bounding box center [672, 448] width 117 height 29
drag, startPoint x: 560, startPoint y: 676, endPoint x: 495, endPoint y: 663, distance: 66.2
type input "1"
click at [552, 668] on input "range" at bounding box center [602, 674] width 101 height 13
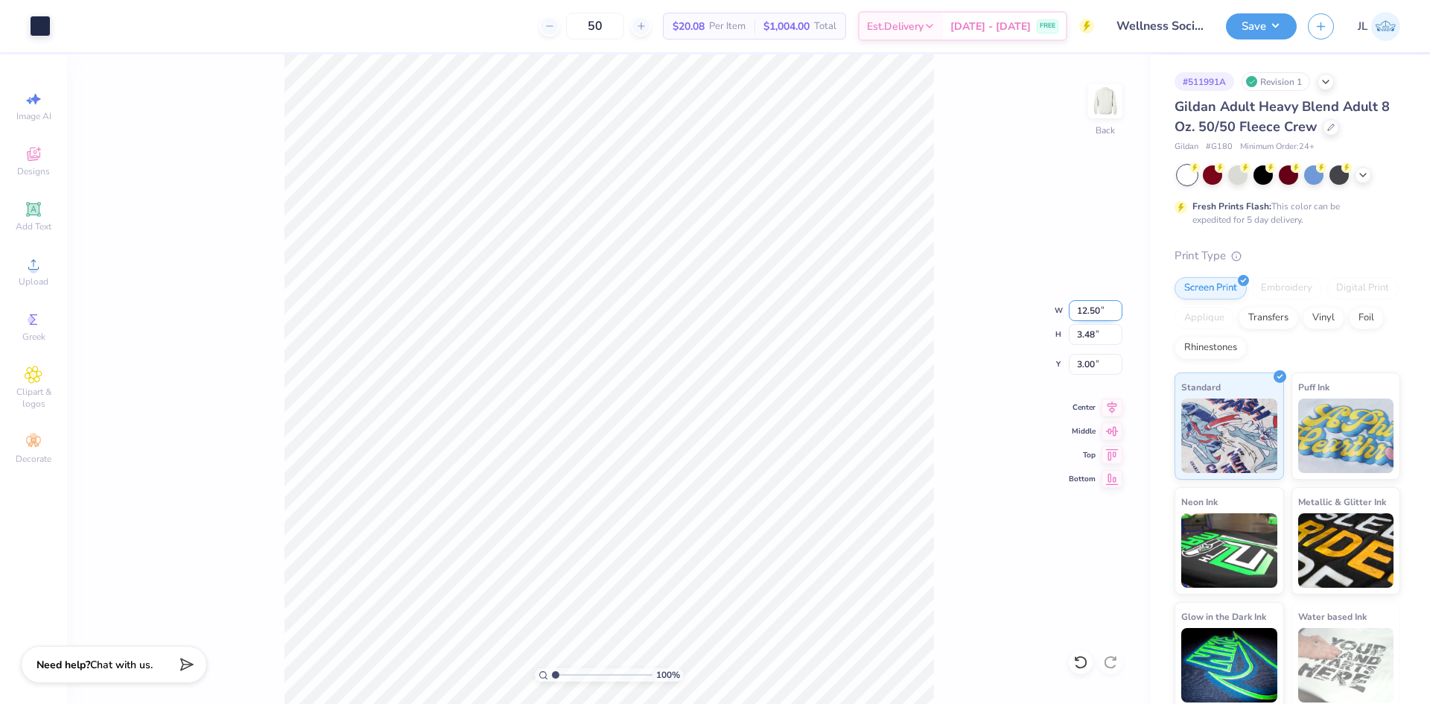
click at [1083, 310] on input "12.50" at bounding box center [1096, 310] width 54 height 21
type input "12.5"
click at [1019, 317] on div "100 % Back W 12.5 12.5 " H 3.48 3.48 " Y 3.00 3.00 " Center Middle Top Bottom" at bounding box center [609, 379] width 1084 height 650
click at [1278, 32] on button "Save" at bounding box center [1261, 24] width 71 height 26
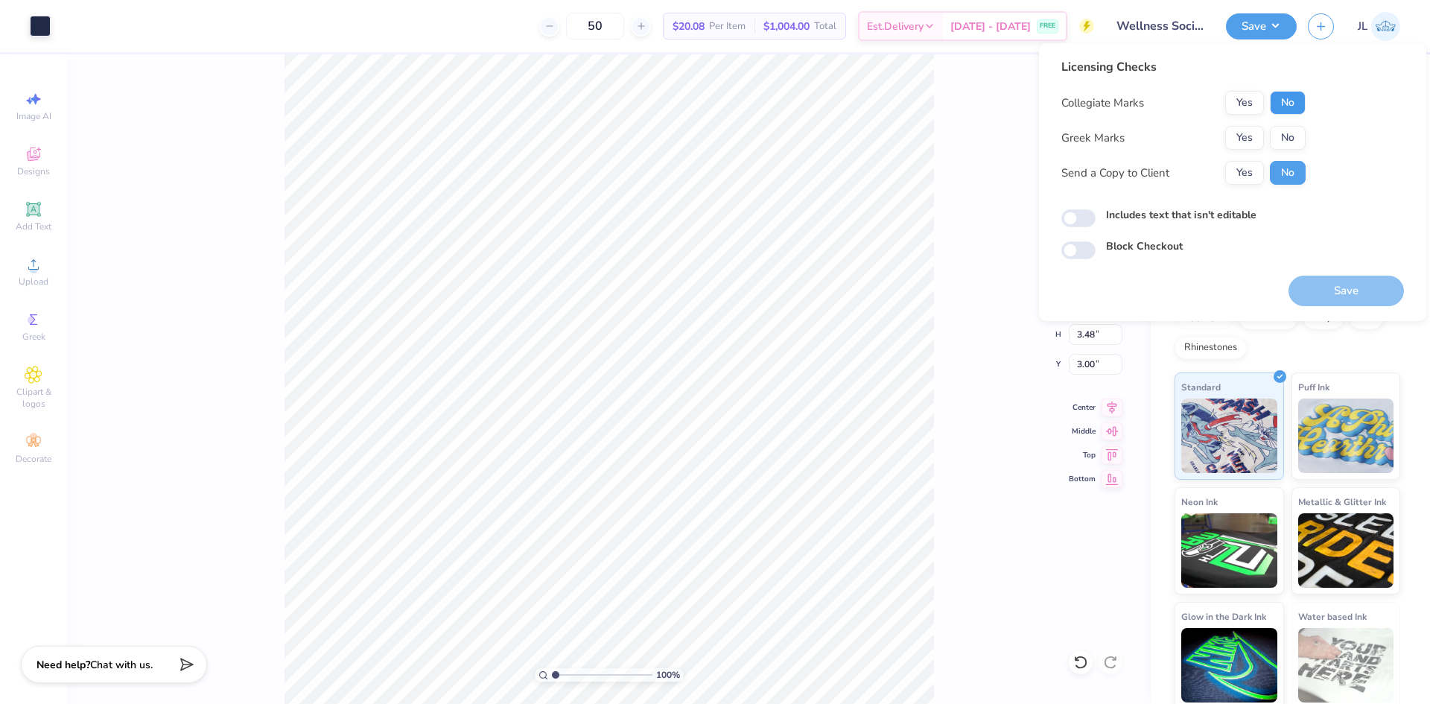
click at [1291, 104] on button "No" at bounding box center [1288, 103] width 36 height 24
click at [1298, 139] on button "No" at bounding box center [1288, 138] width 36 height 24
click at [1243, 171] on button "Yes" at bounding box center [1245, 173] width 39 height 24
click at [1348, 291] on button "Save" at bounding box center [1346, 291] width 115 height 31
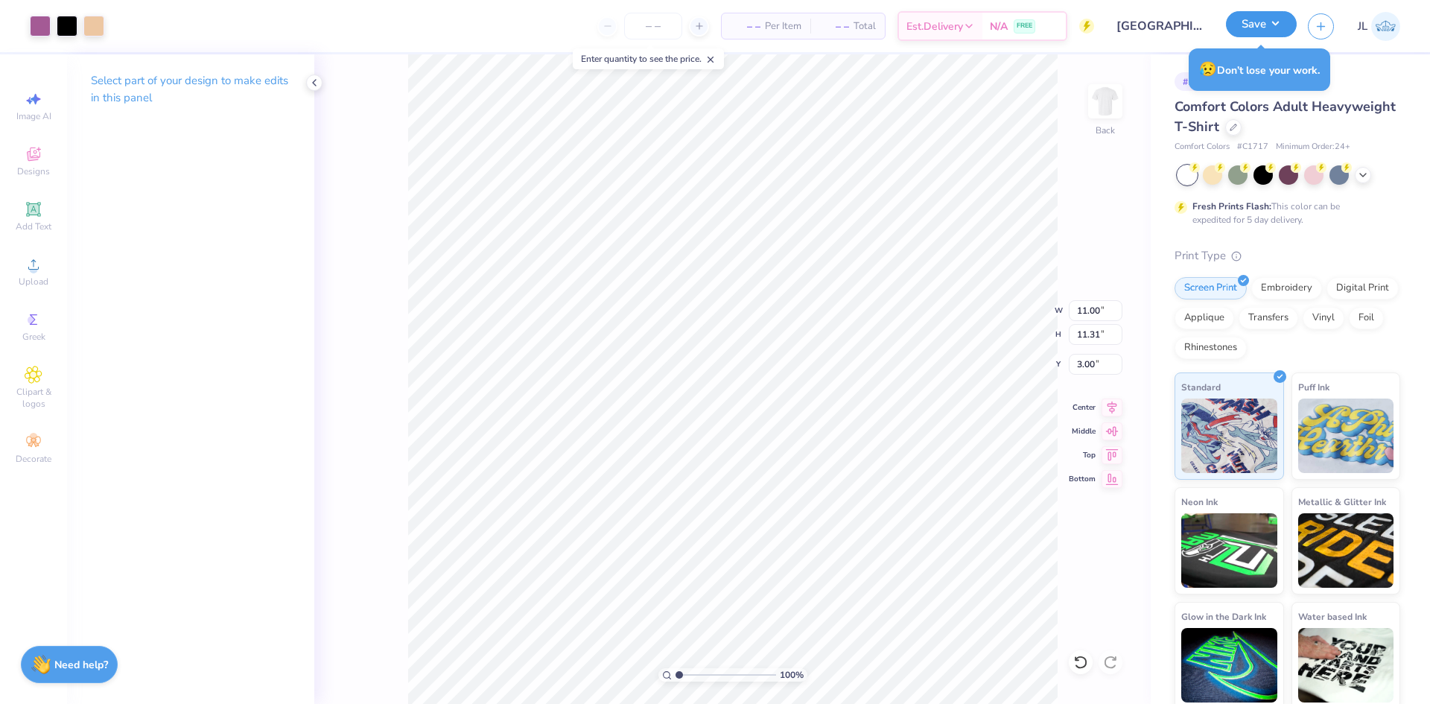
click at [1276, 17] on button "Save" at bounding box center [1261, 24] width 71 height 26
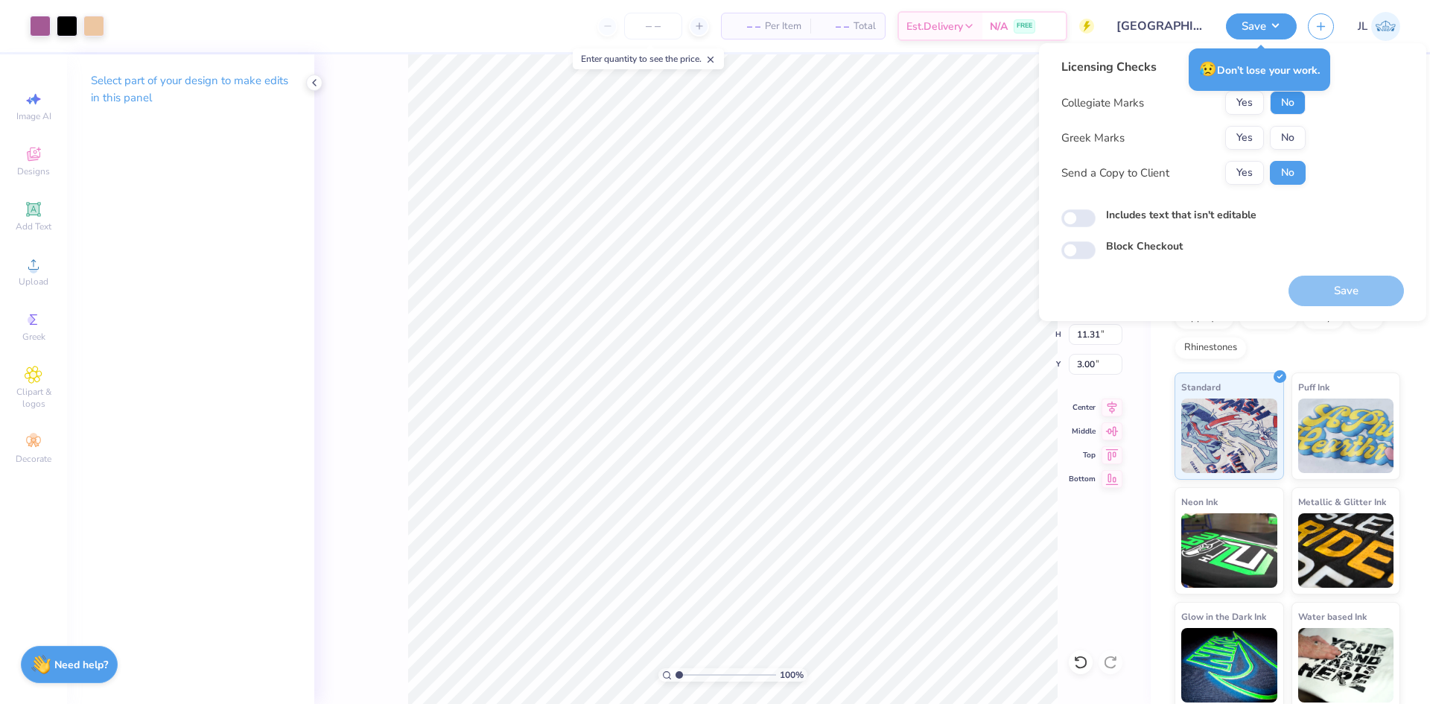
click at [1295, 103] on button "No" at bounding box center [1288, 103] width 36 height 24
click at [1252, 138] on button "Yes" at bounding box center [1245, 138] width 39 height 24
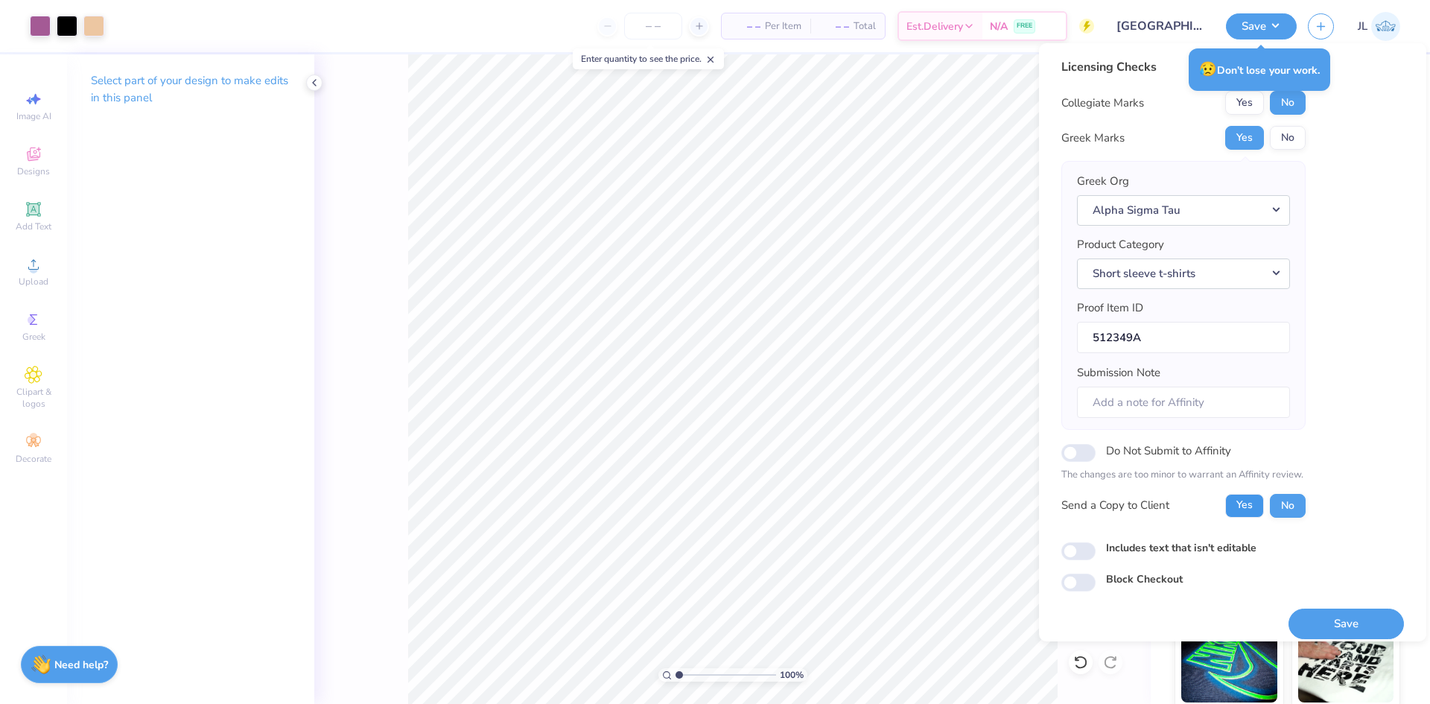
click at [1251, 508] on button "Yes" at bounding box center [1245, 506] width 39 height 24
click at [1326, 624] on button "Save" at bounding box center [1346, 624] width 115 height 31
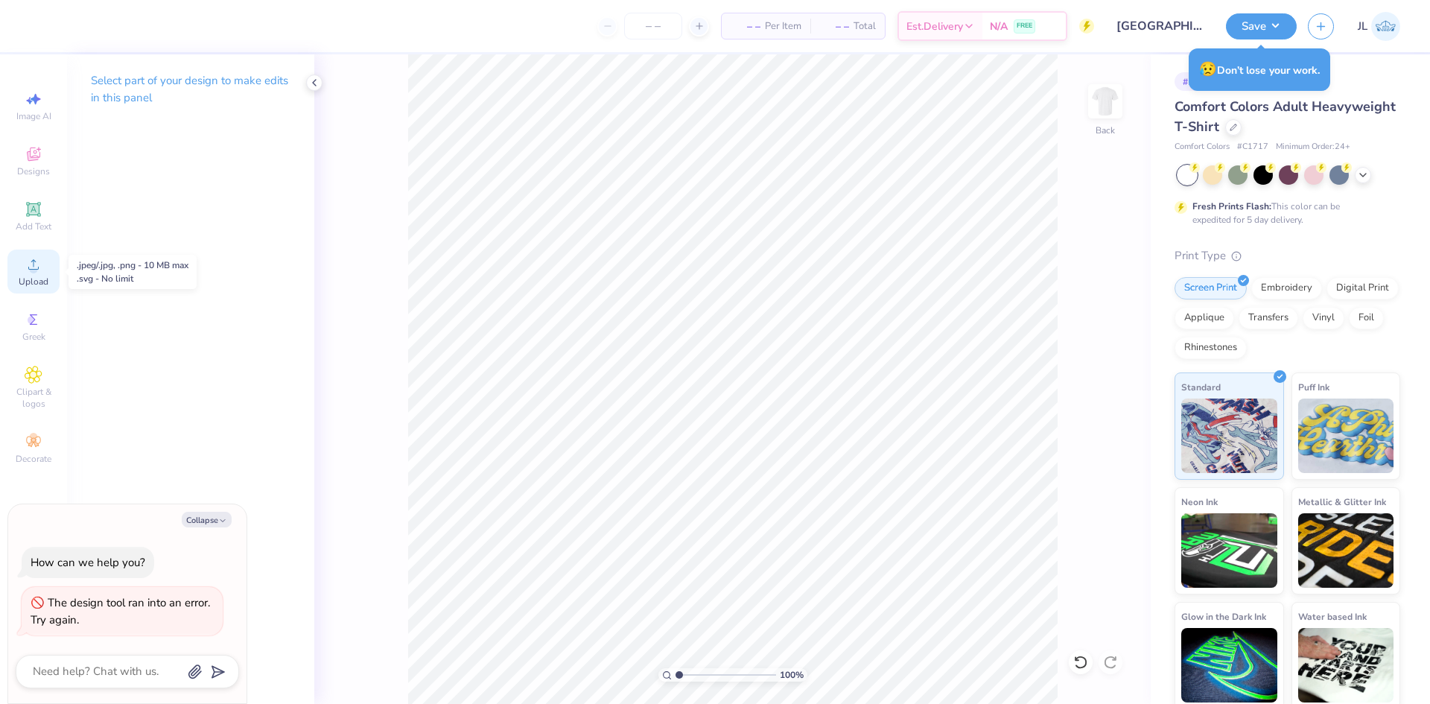
click at [31, 267] on circle at bounding box center [33, 269] width 8 height 8
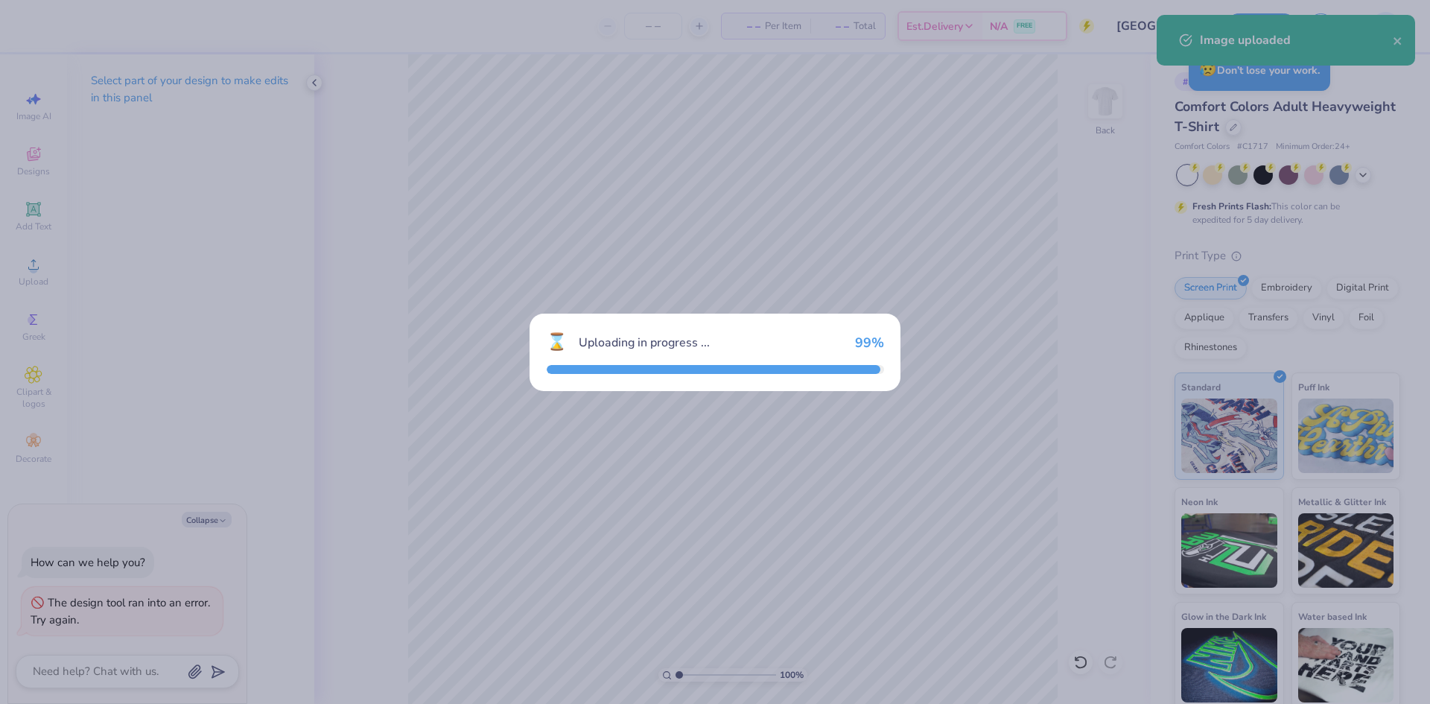
type textarea "x"
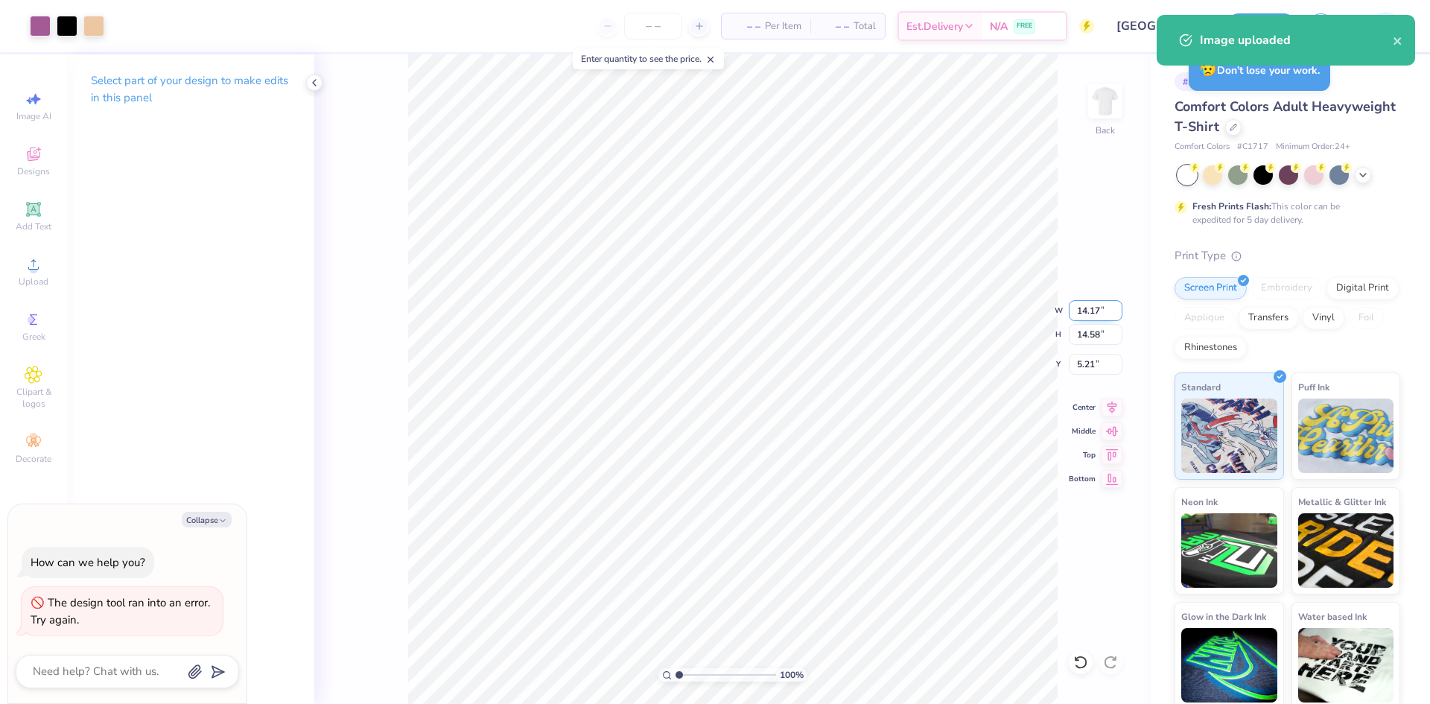
click at [1088, 308] on input "14.17" at bounding box center [1096, 310] width 54 height 21
type input "11"
type textarea "x"
type input "11.00"
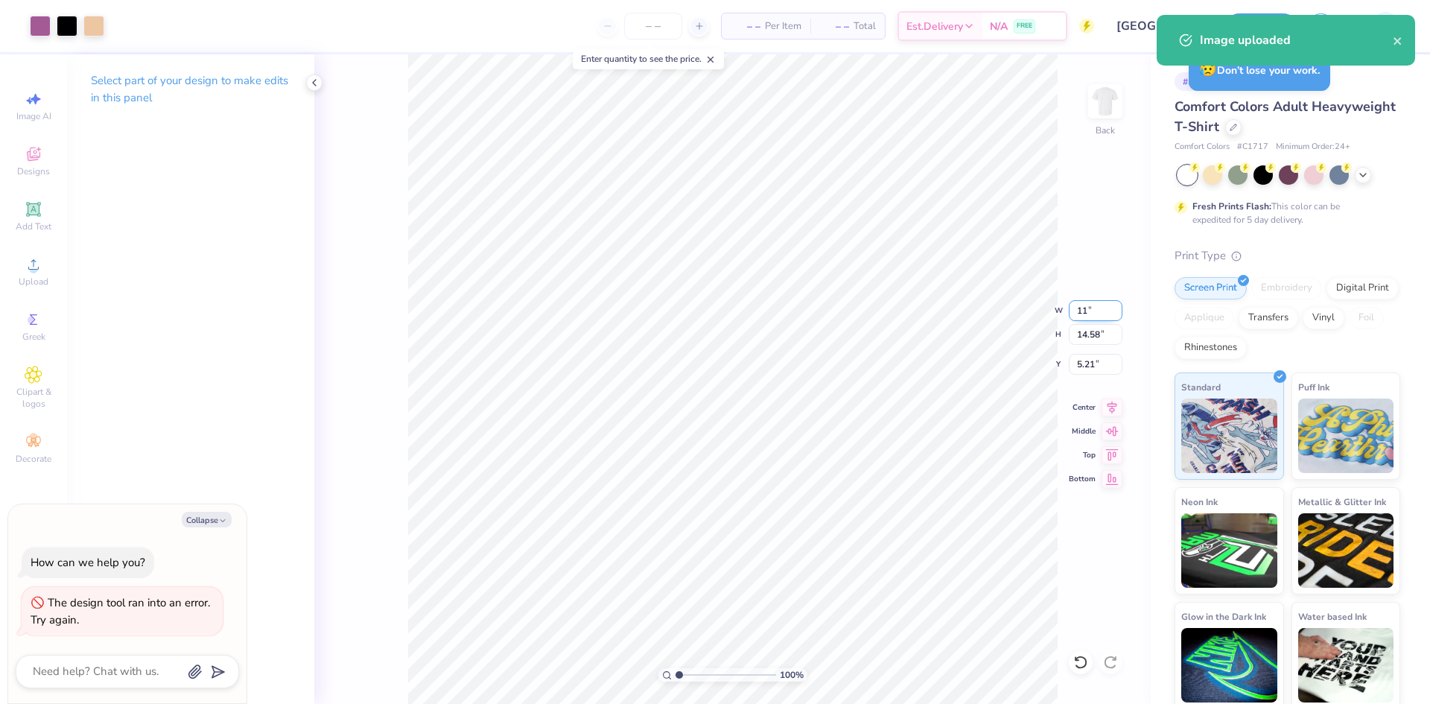
type input "11.31"
click at [1087, 361] on input "6.84" at bounding box center [1096, 364] width 54 height 21
type input "3"
type textarea "x"
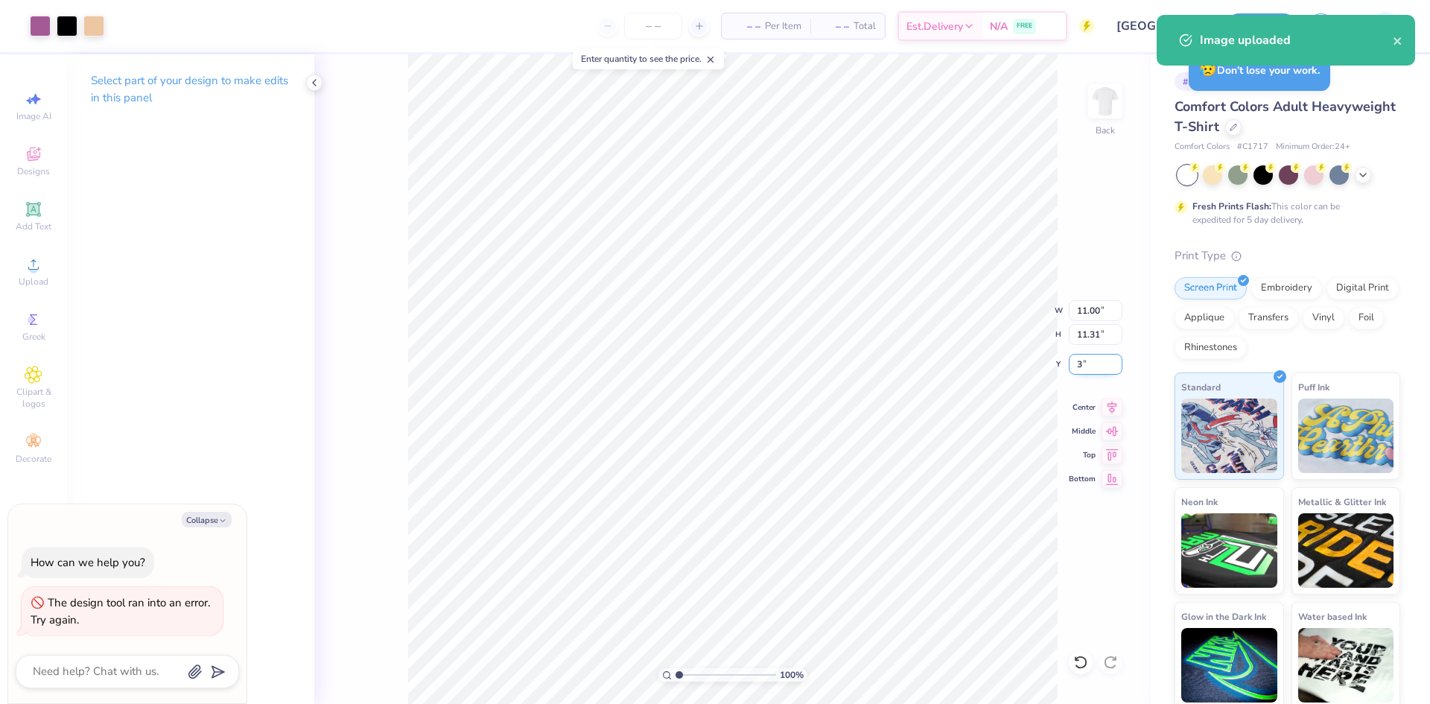
type input "3.00"
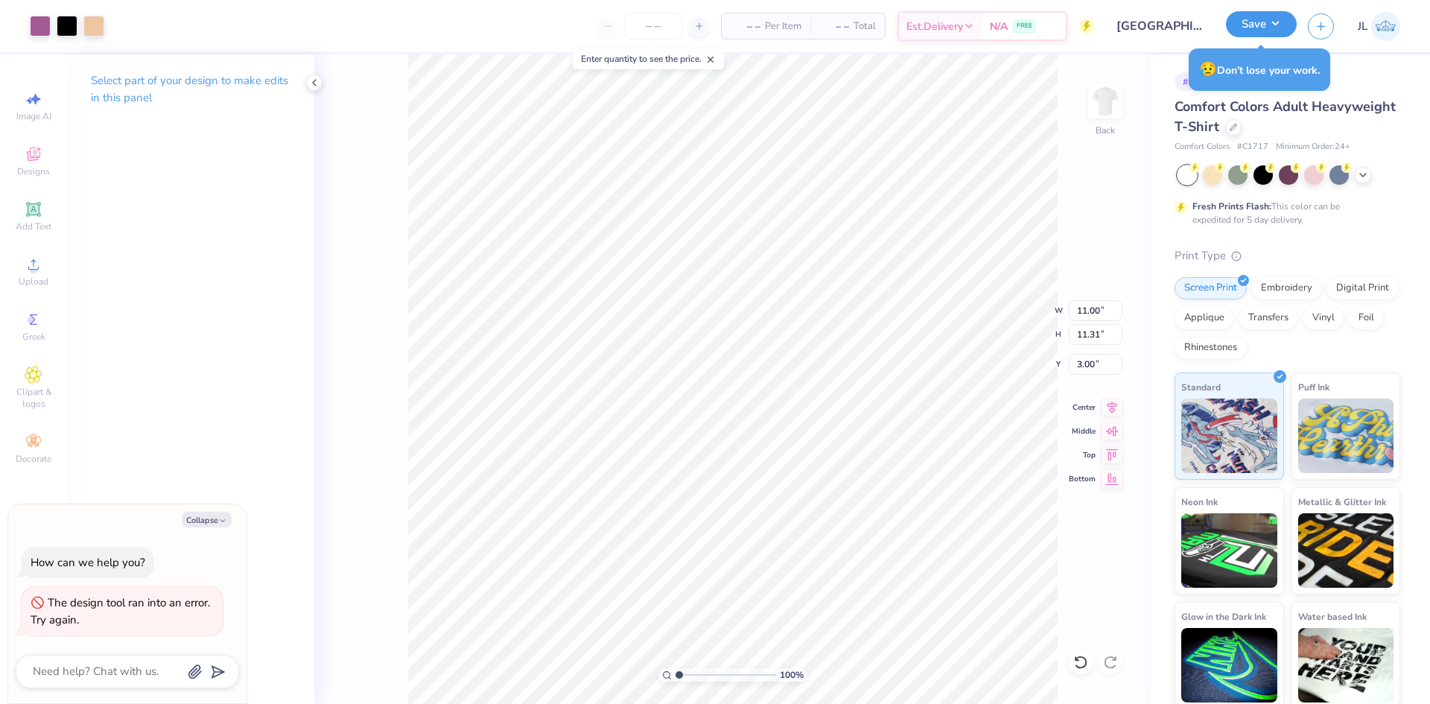
click at [1272, 16] on button "Save" at bounding box center [1261, 24] width 71 height 26
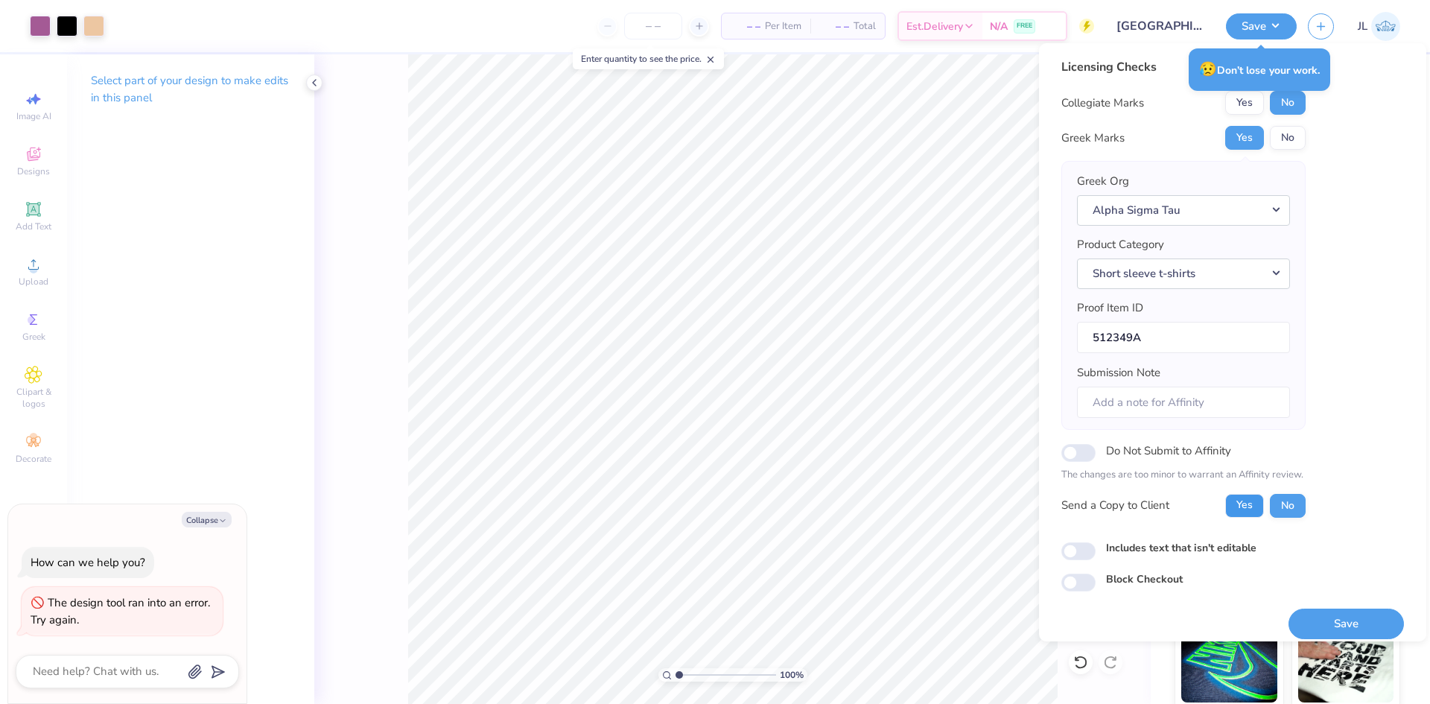
click at [1240, 504] on button "Yes" at bounding box center [1245, 506] width 39 height 24
click at [1316, 617] on button "Save" at bounding box center [1346, 624] width 115 height 31
type textarea "x"
